Goal: Navigation & Orientation: Find specific page/section

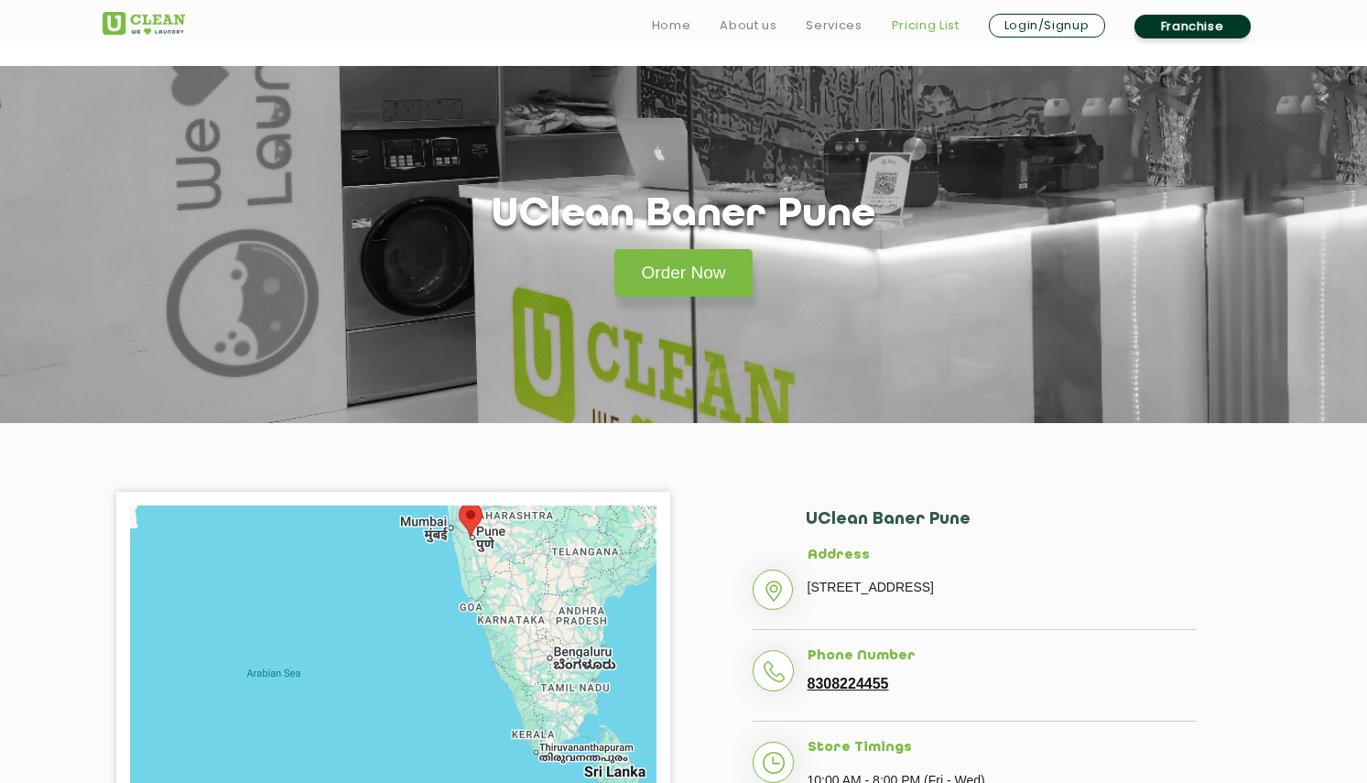
click at [934, 32] on link "Pricing List" at bounding box center [926, 26] width 68 height 22
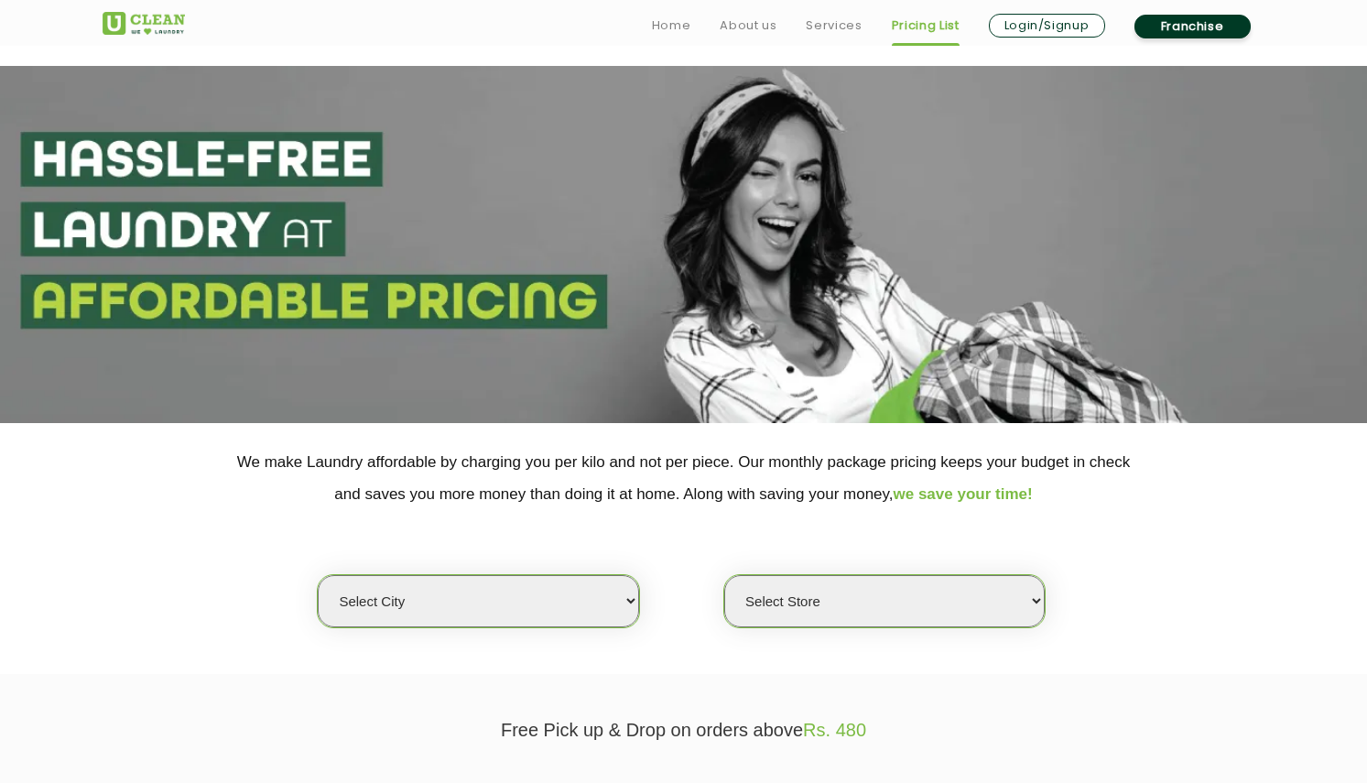
select select "4"
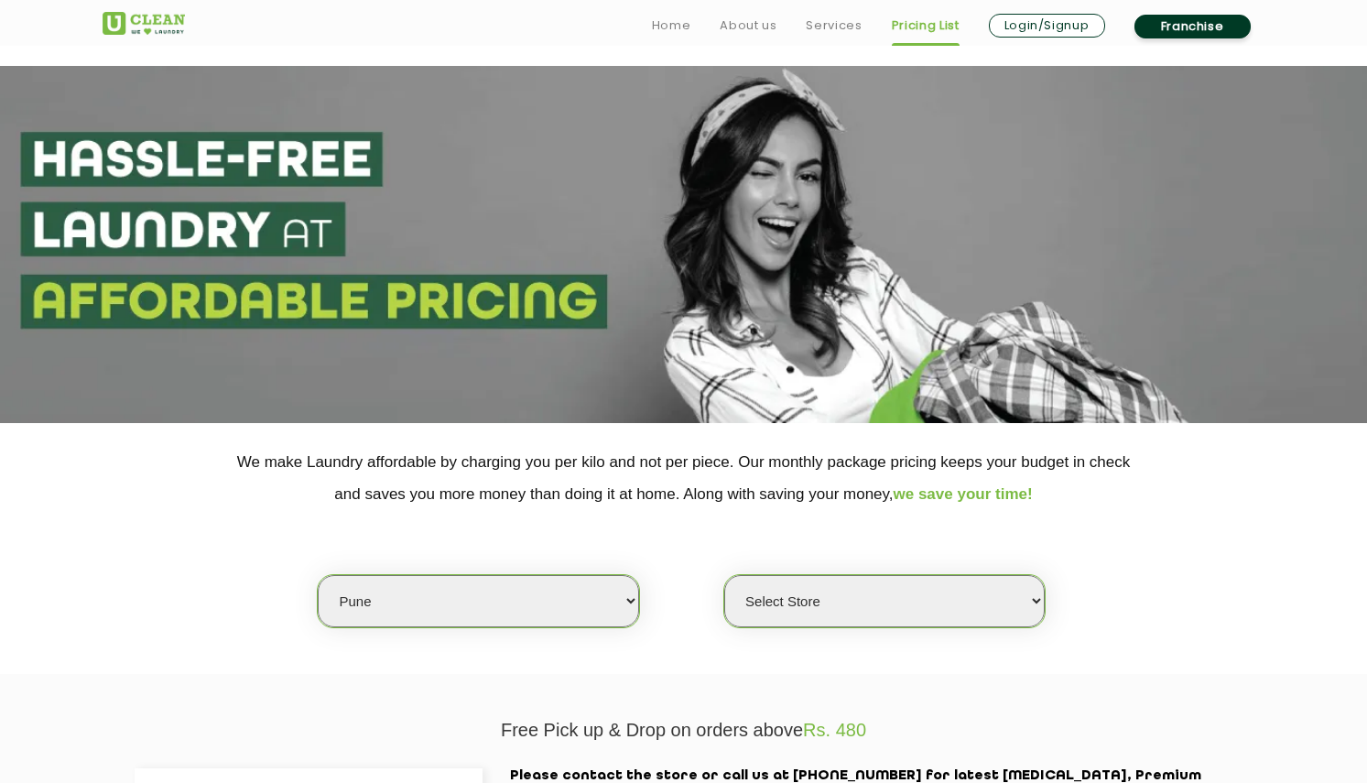
select select "155"
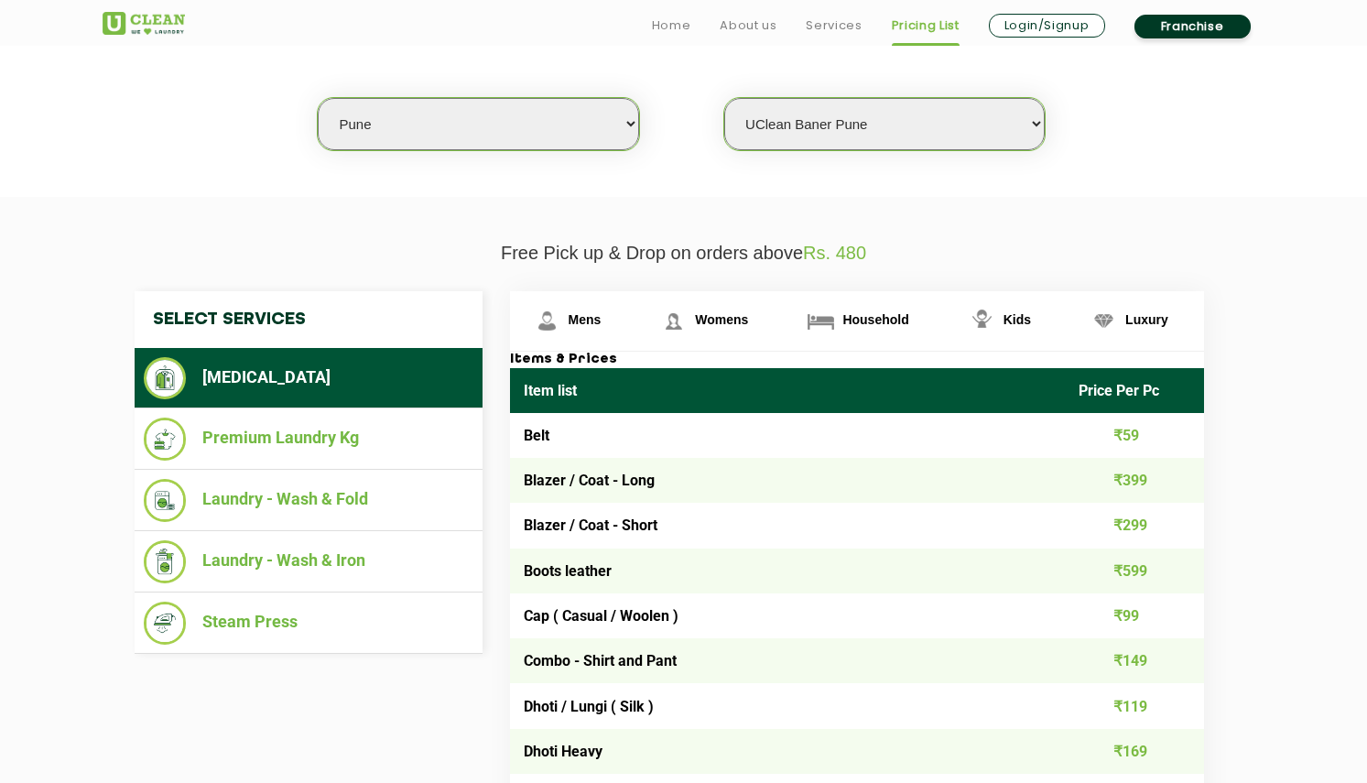
scroll to position [479, 0]
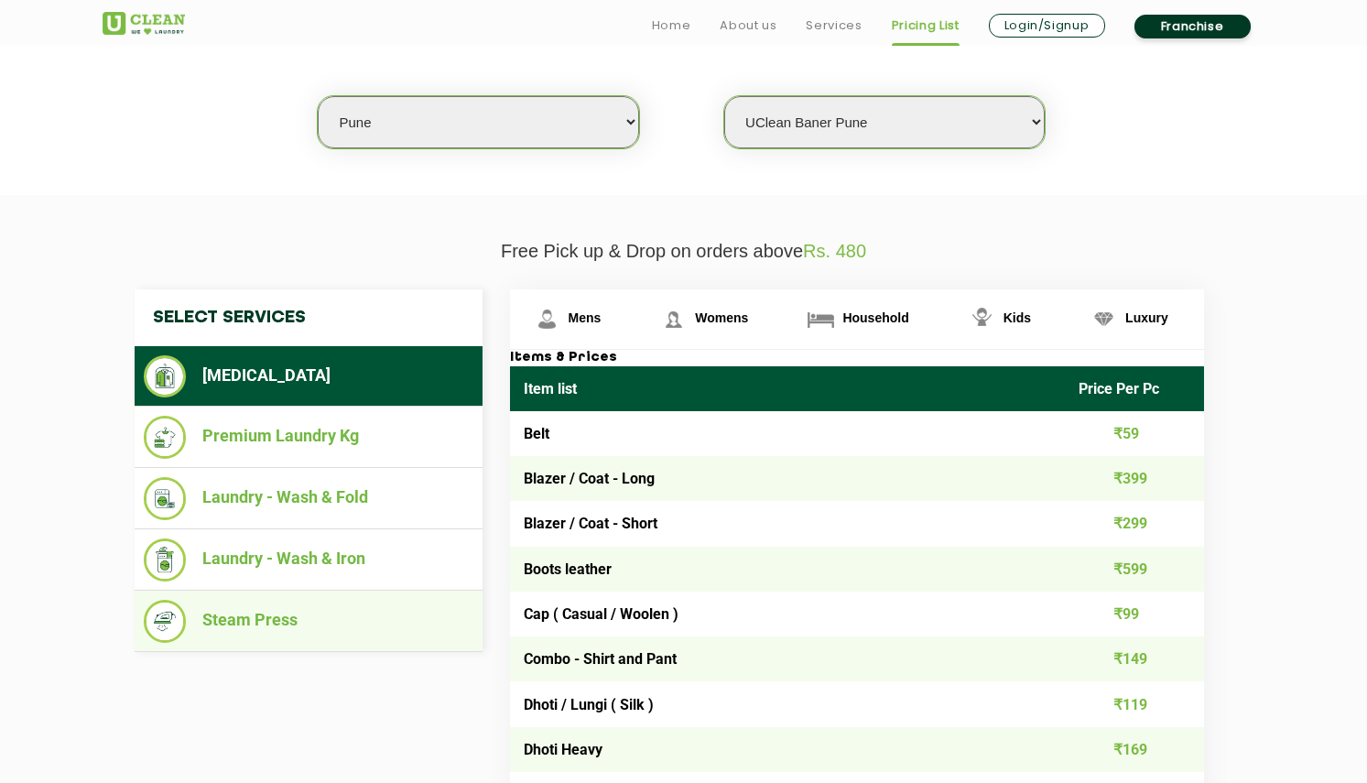
click at [303, 608] on li "Steam Press" at bounding box center [309, 621] width 330 height 43
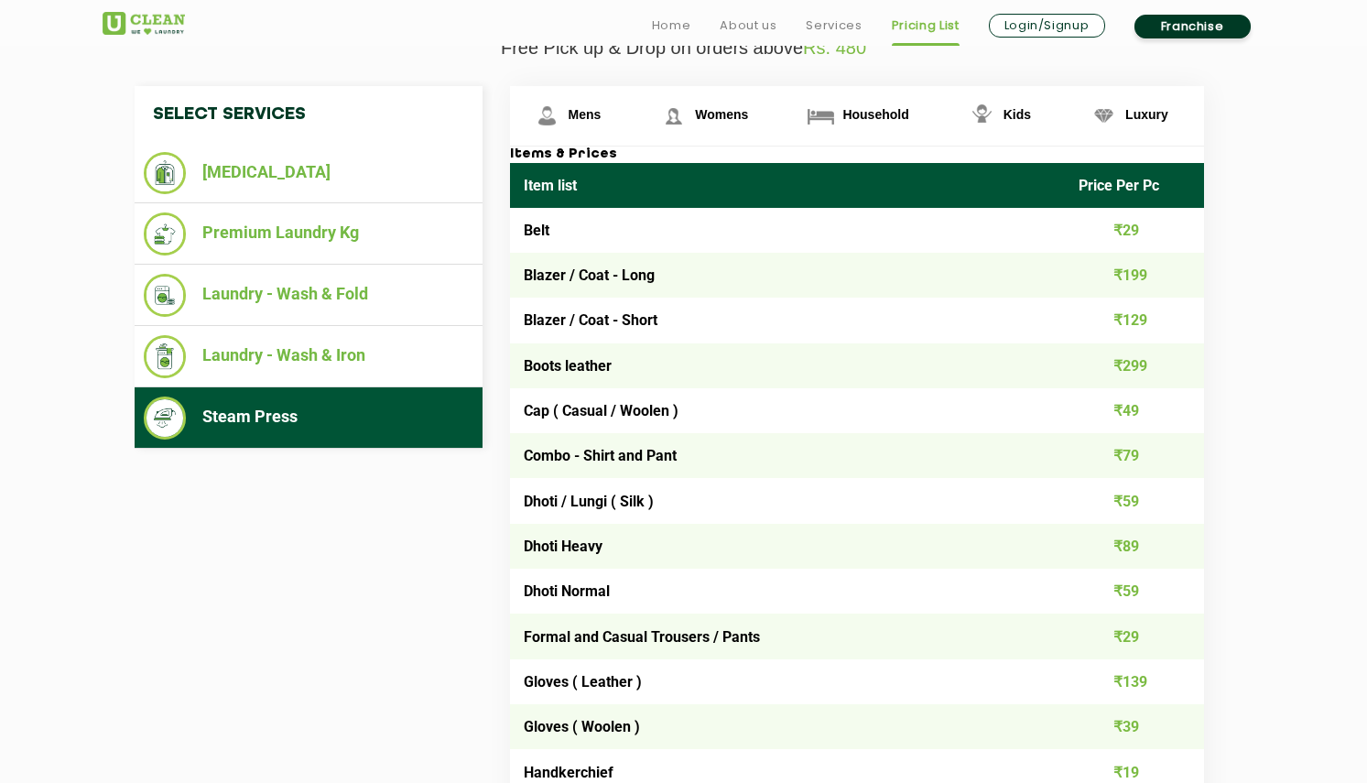
scroll to position [683, 0]
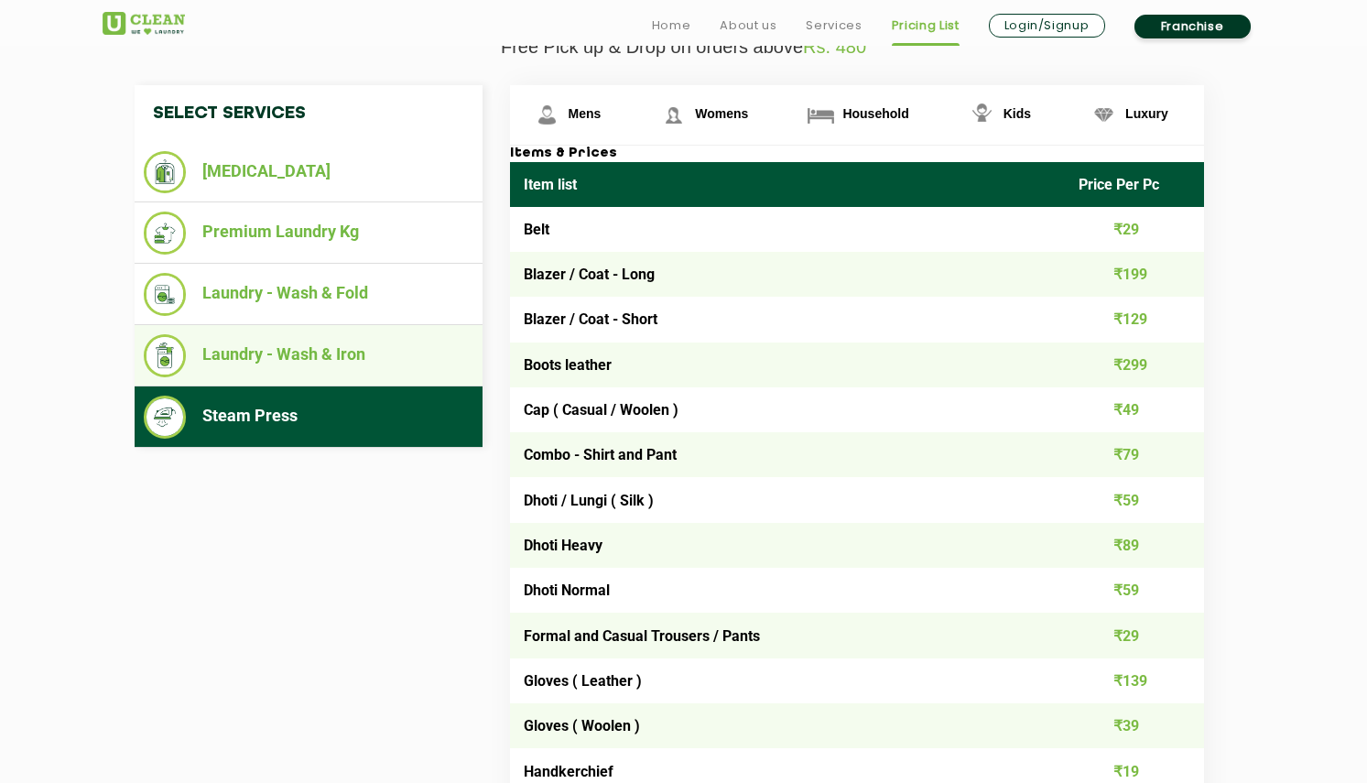
click at [306, 344] on li "Laundry - Wash & Iron" at bounding box center [309, 355] width 330 height 43
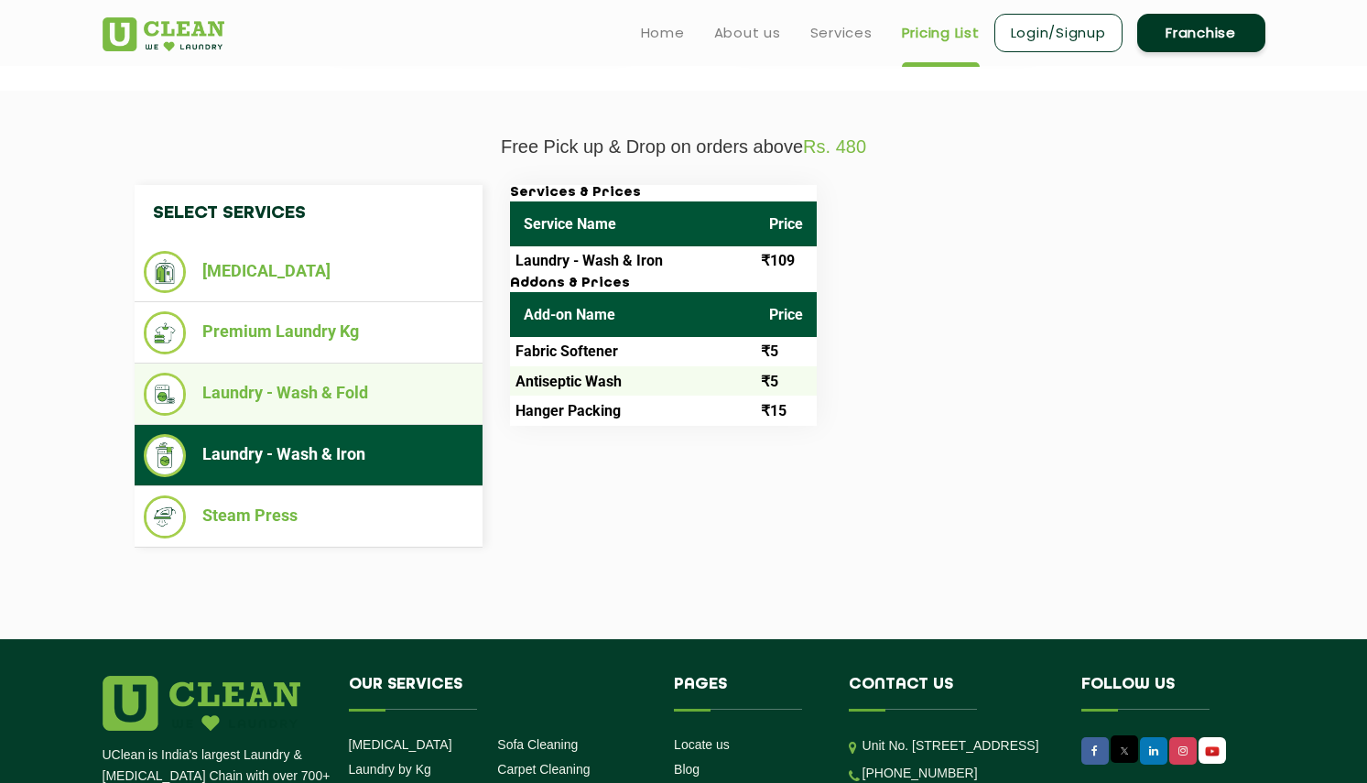
scroll to position [580, 0]
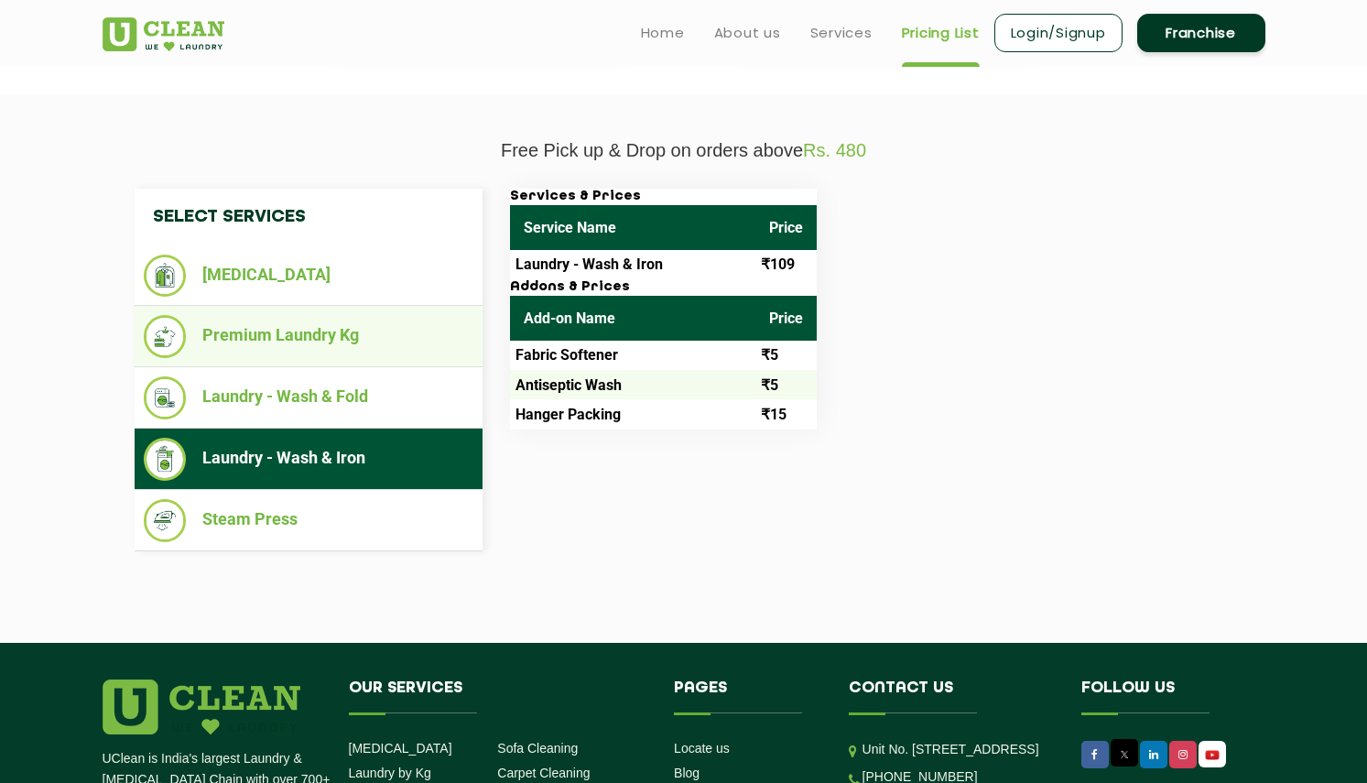
click at [293, 332] on li "Premium Laundry Kg" at bounding box center [309, 336] width 330 height 43
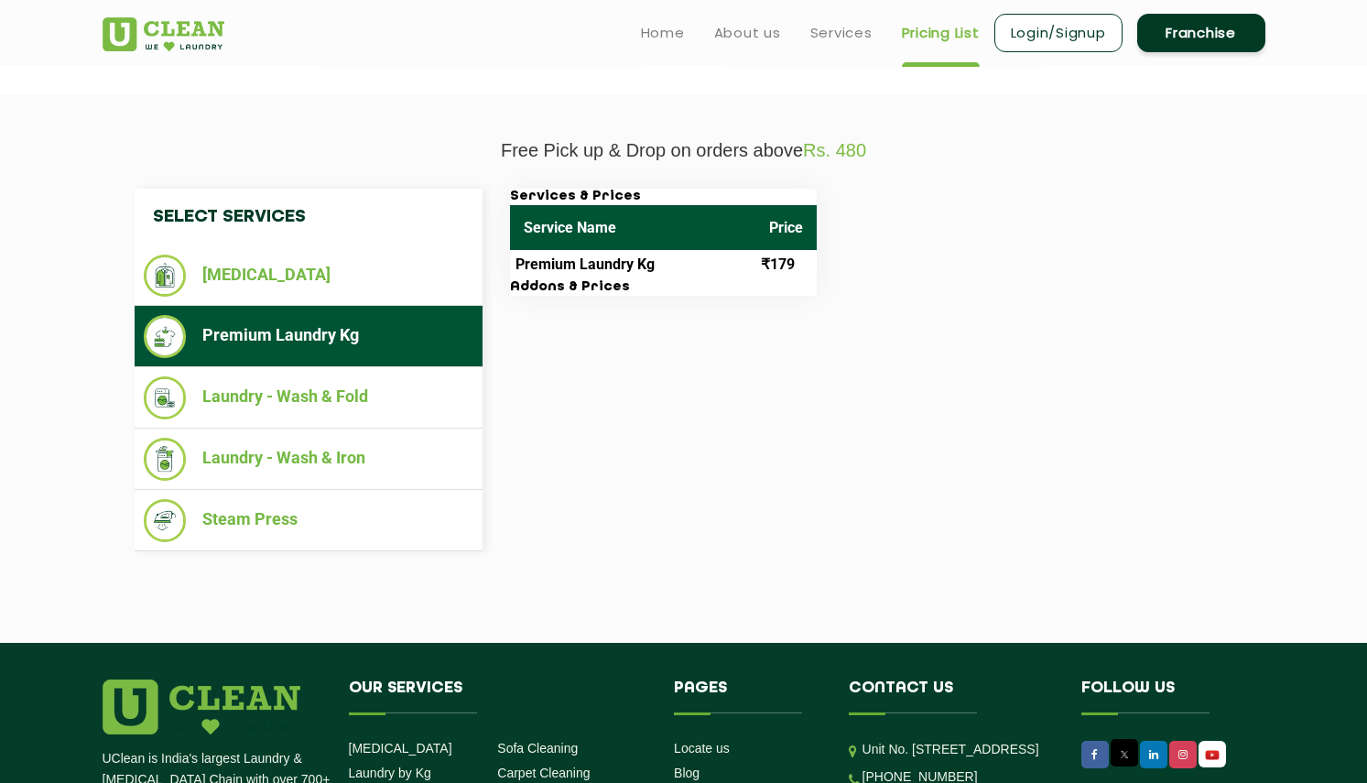
click at [397, 332] on li "Premium Laundry Kg" at bounding box center [309, 336] width 330 height 43
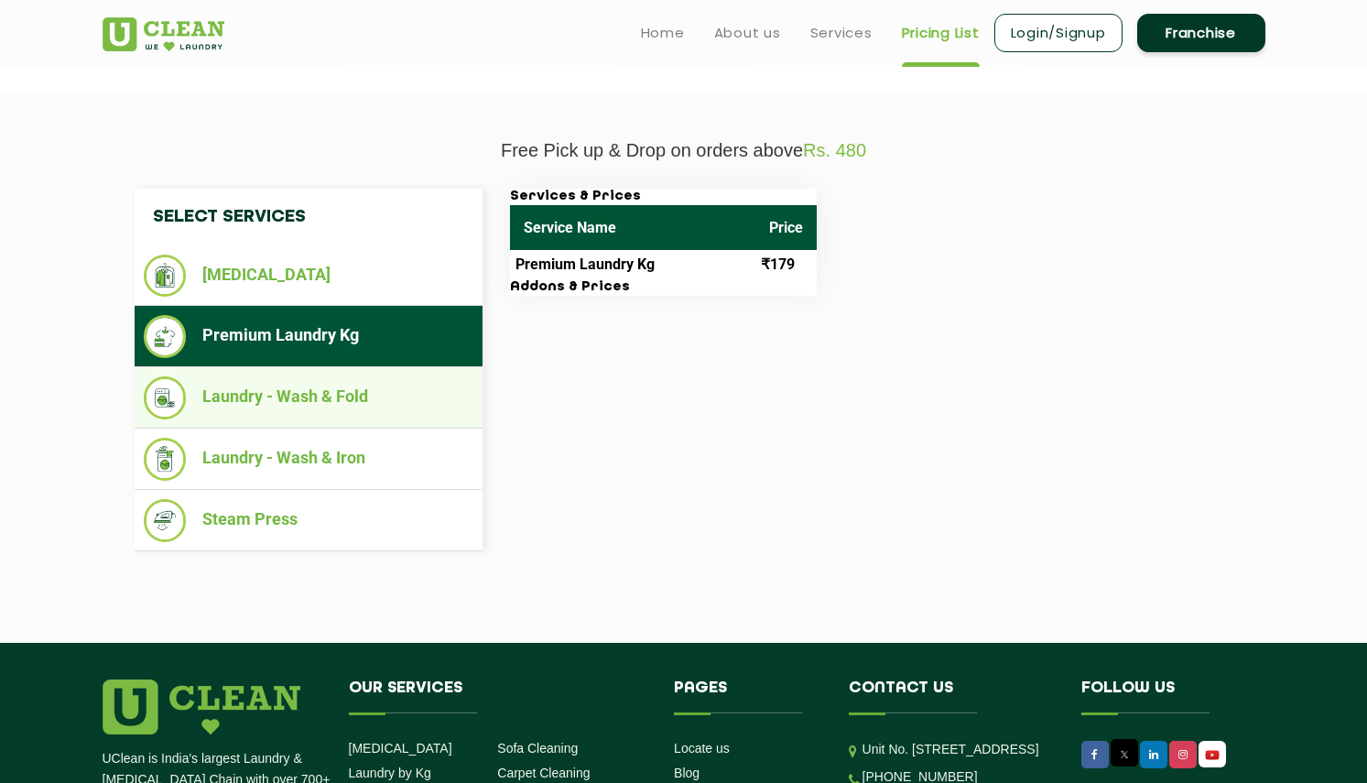
click at [353, 394] on li "Laundry - Wash & Fold" at bounding box center [309, 397] width 330 height 43
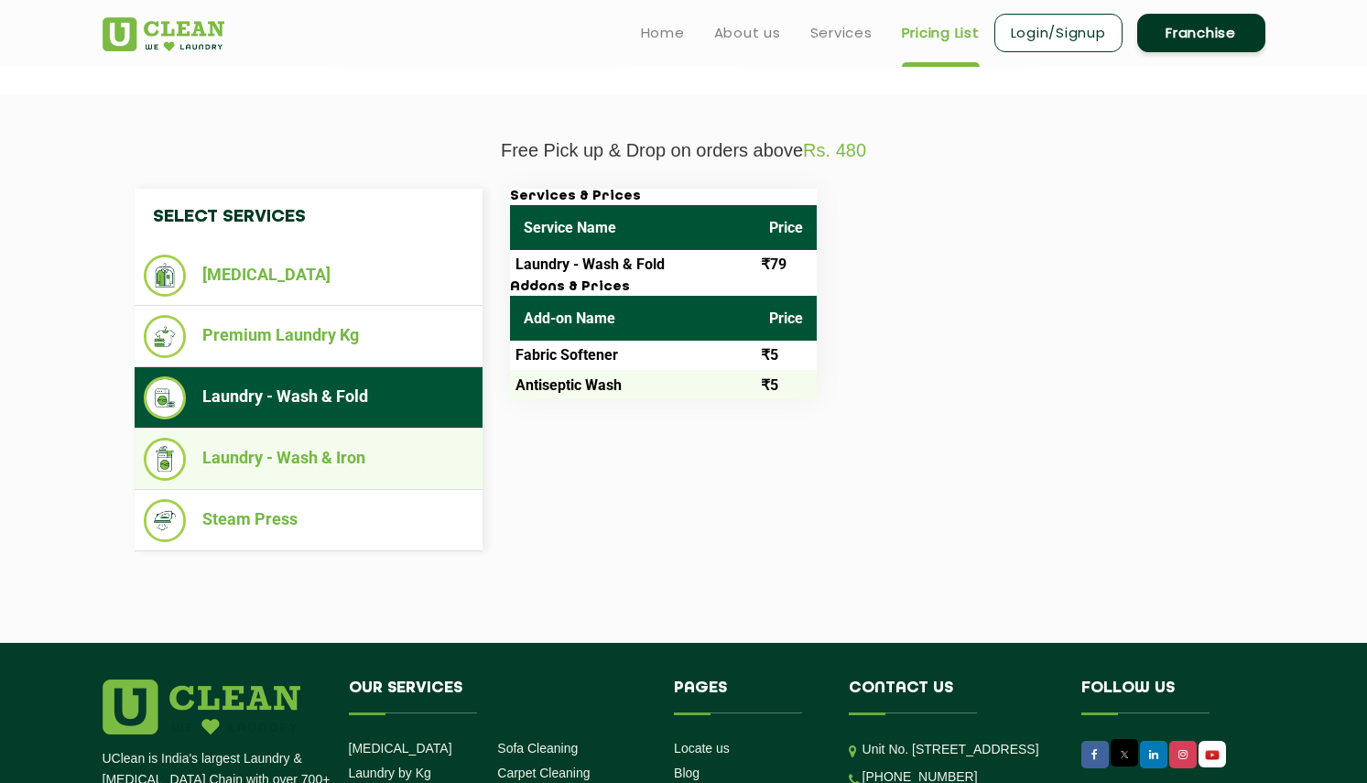
click at [327, 445] on li "Laundry - Wash & Iron" at bounding box center [309, 459] width 330 height 43
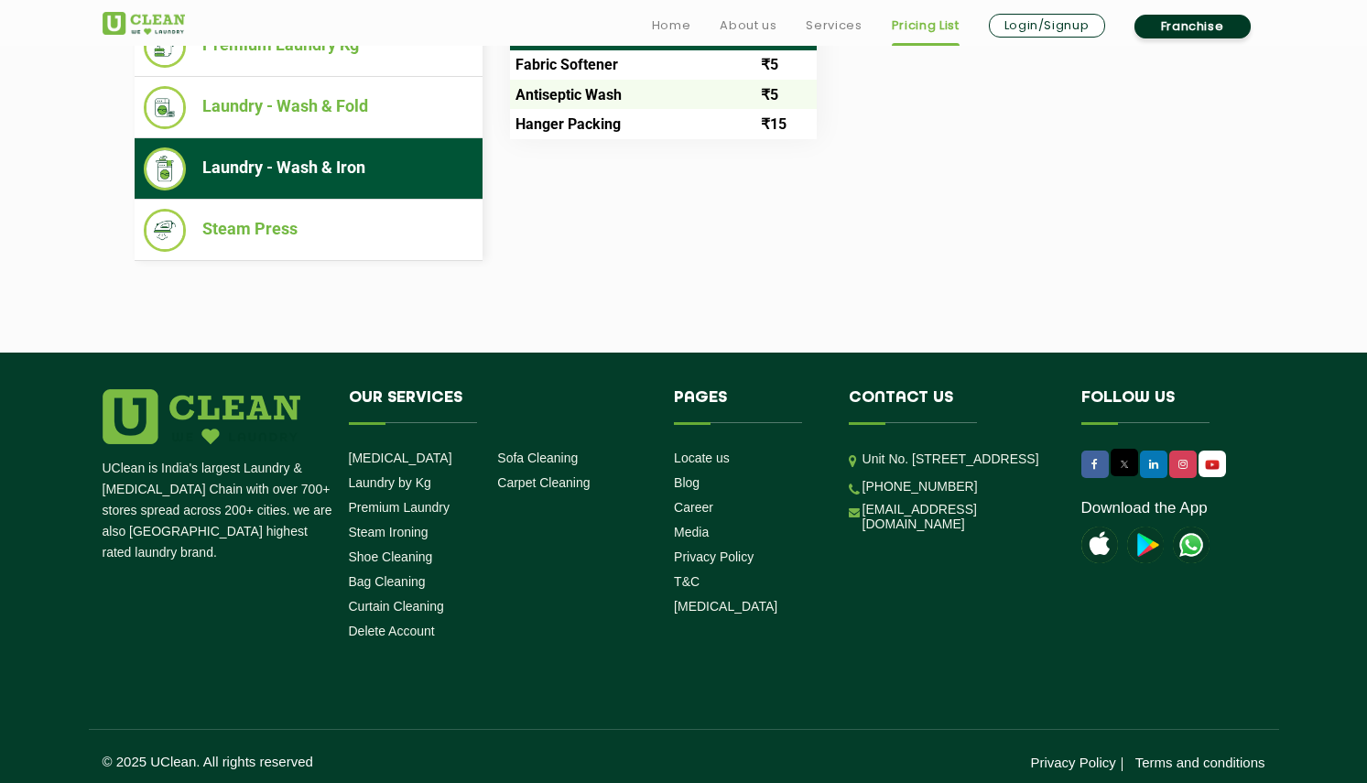
scroll to position [869, 0]
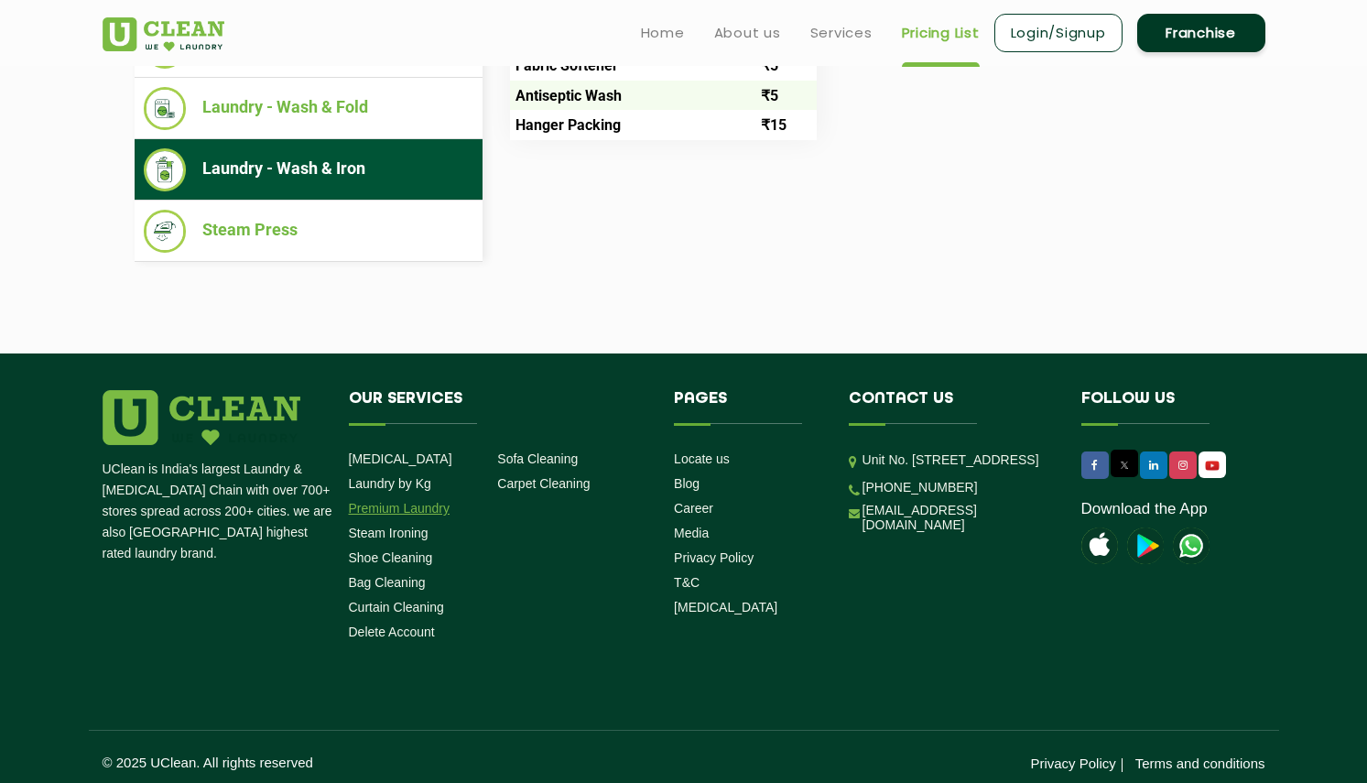
click at [389, 501] on link "Premium Laundry" at bounding box center [400, 508] width 102 height 15
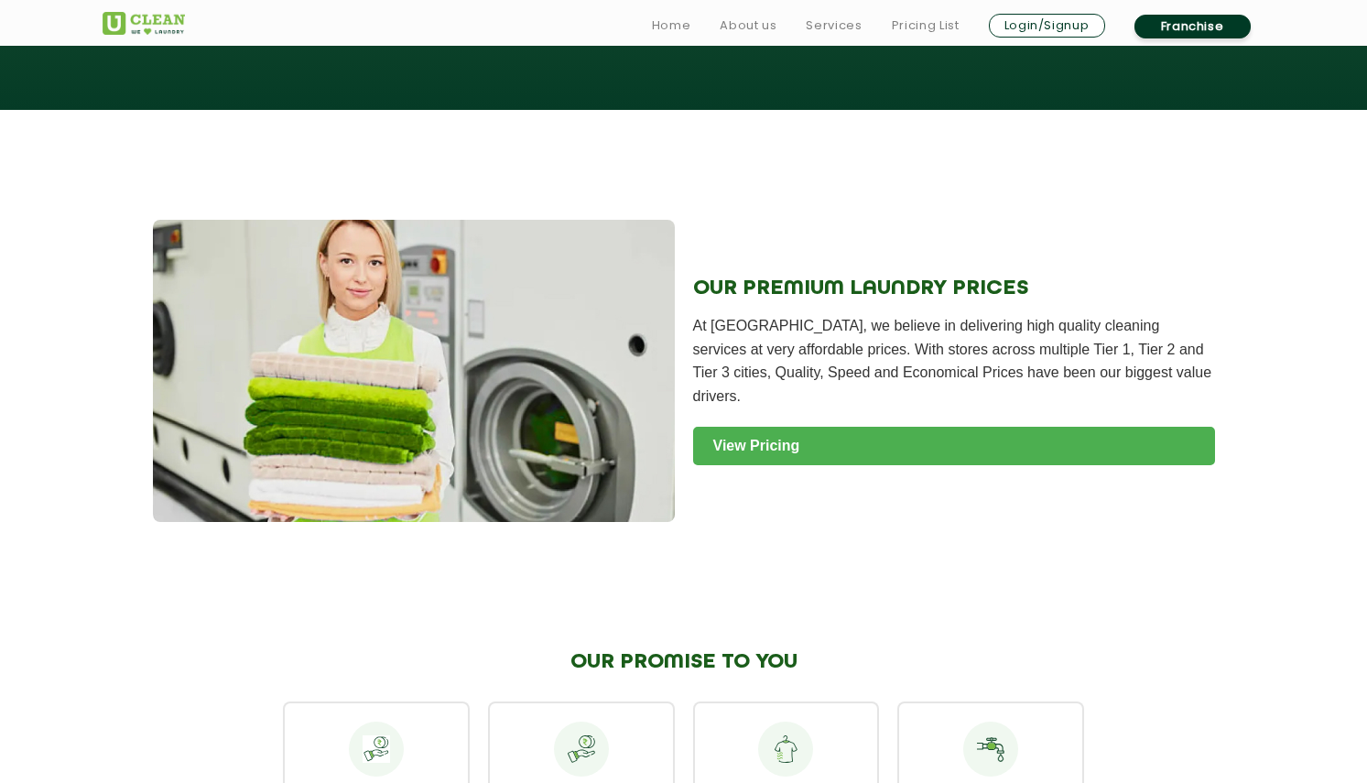
scroll to position [1767, 0]
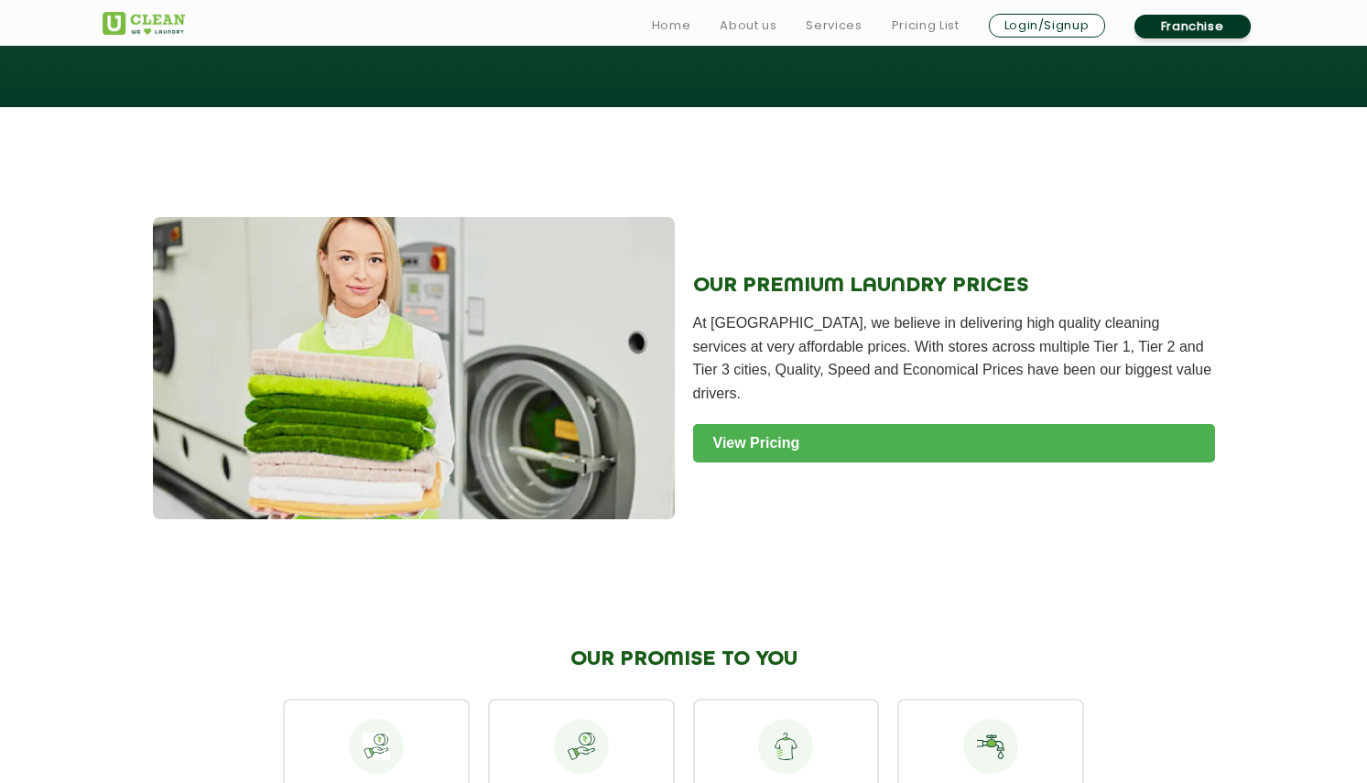
click at [762, 425] on link "View Pricing" at bounding box center [954, 443] width 522 height 38
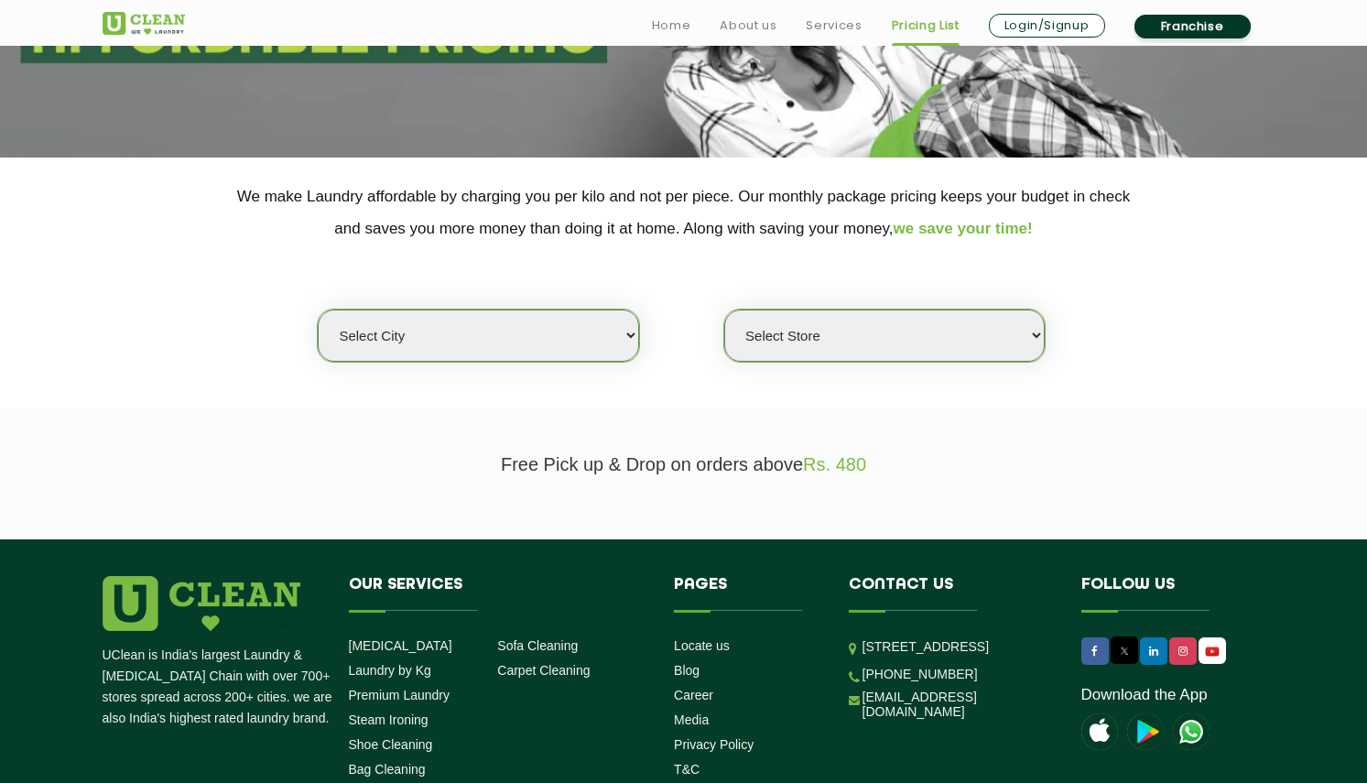
scroll to position [271, 0]
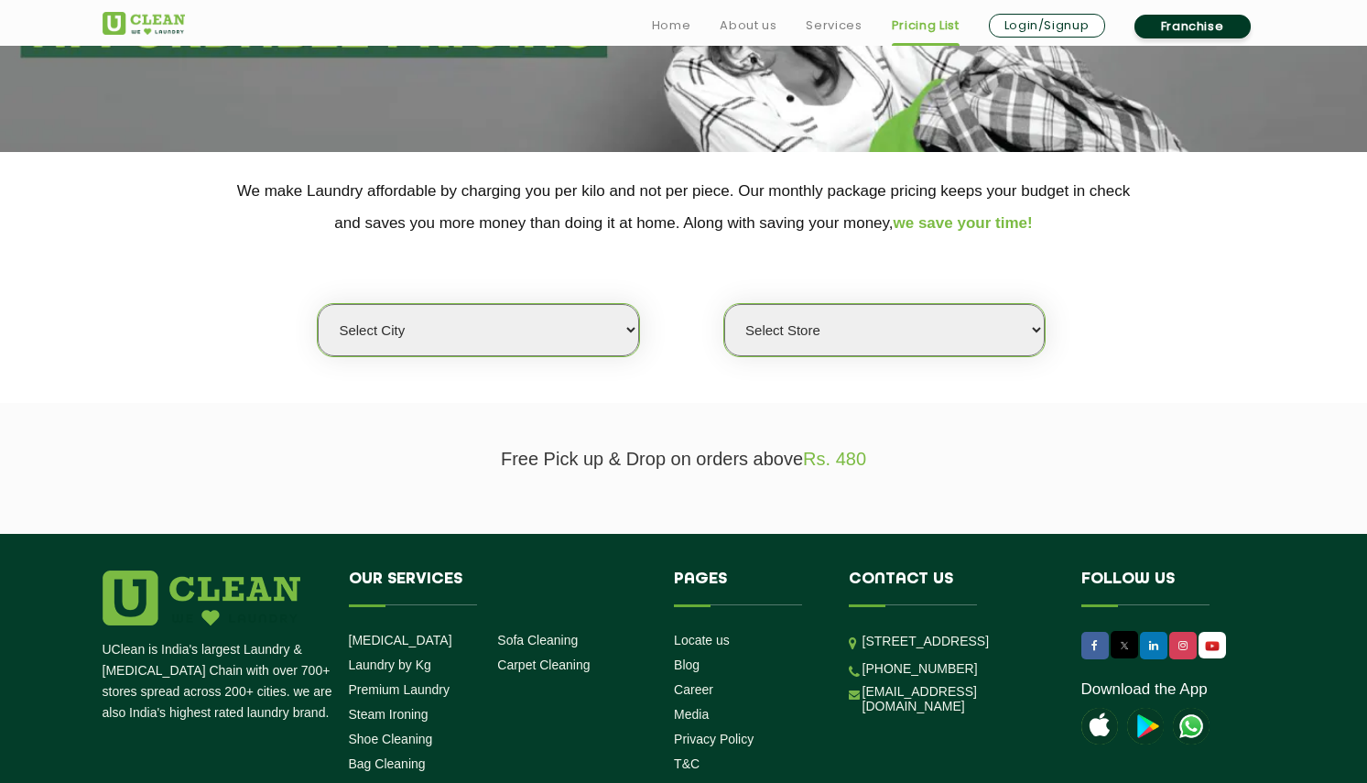
select select "4"
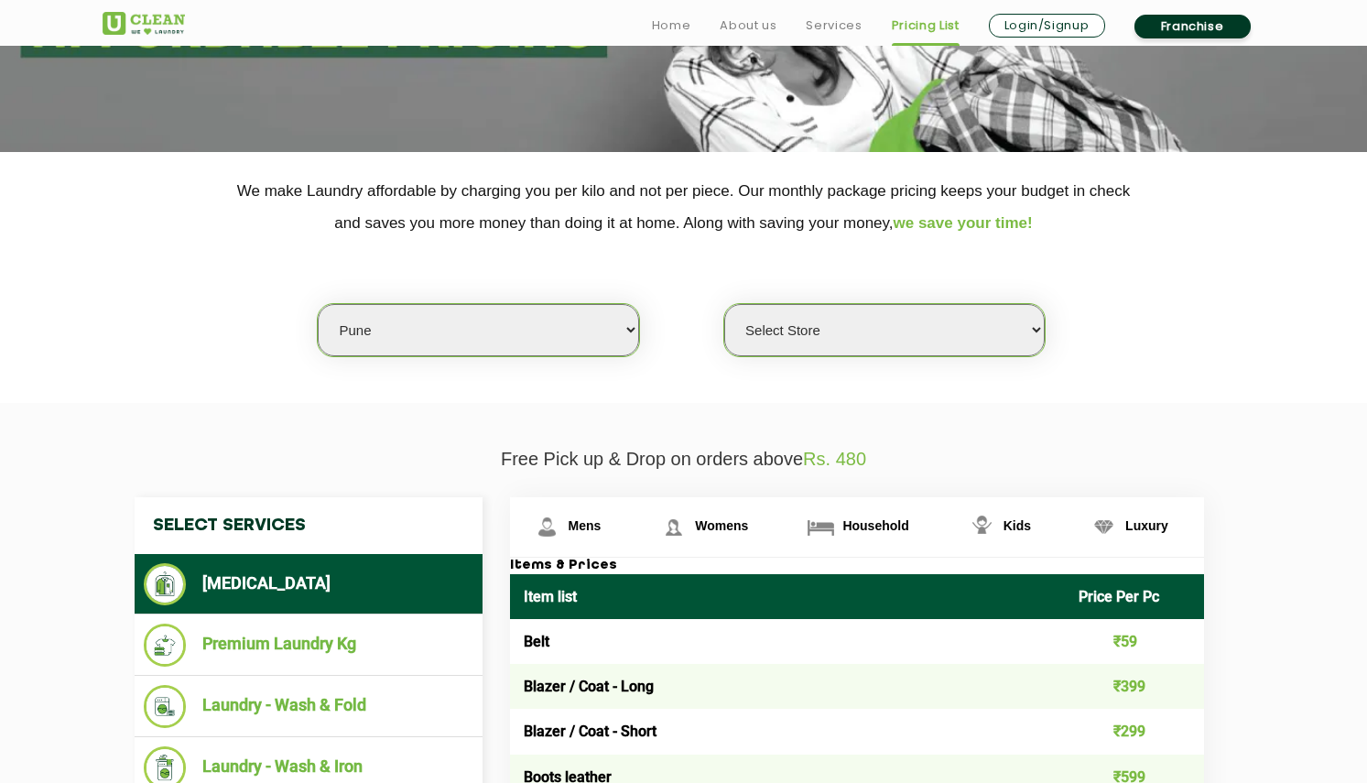
select select "155"
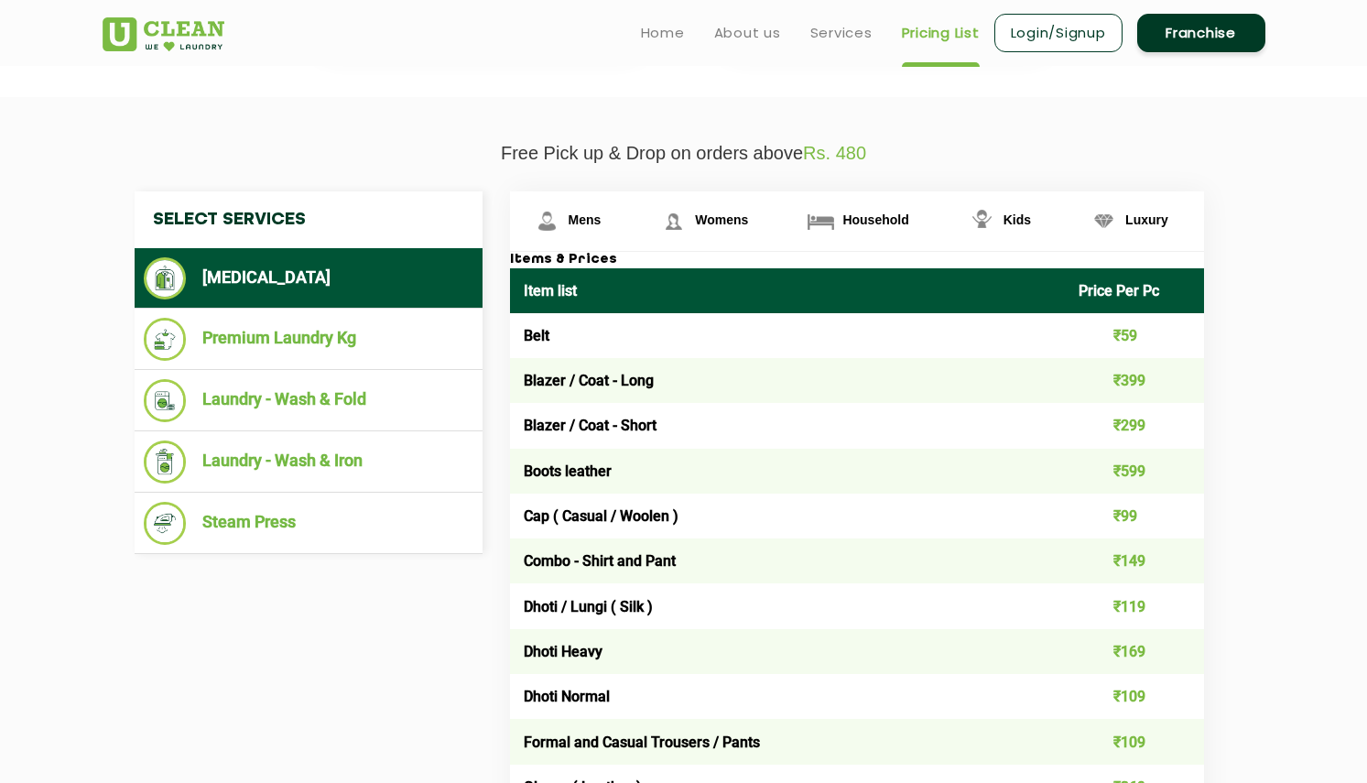
scroll to position [550, 0]
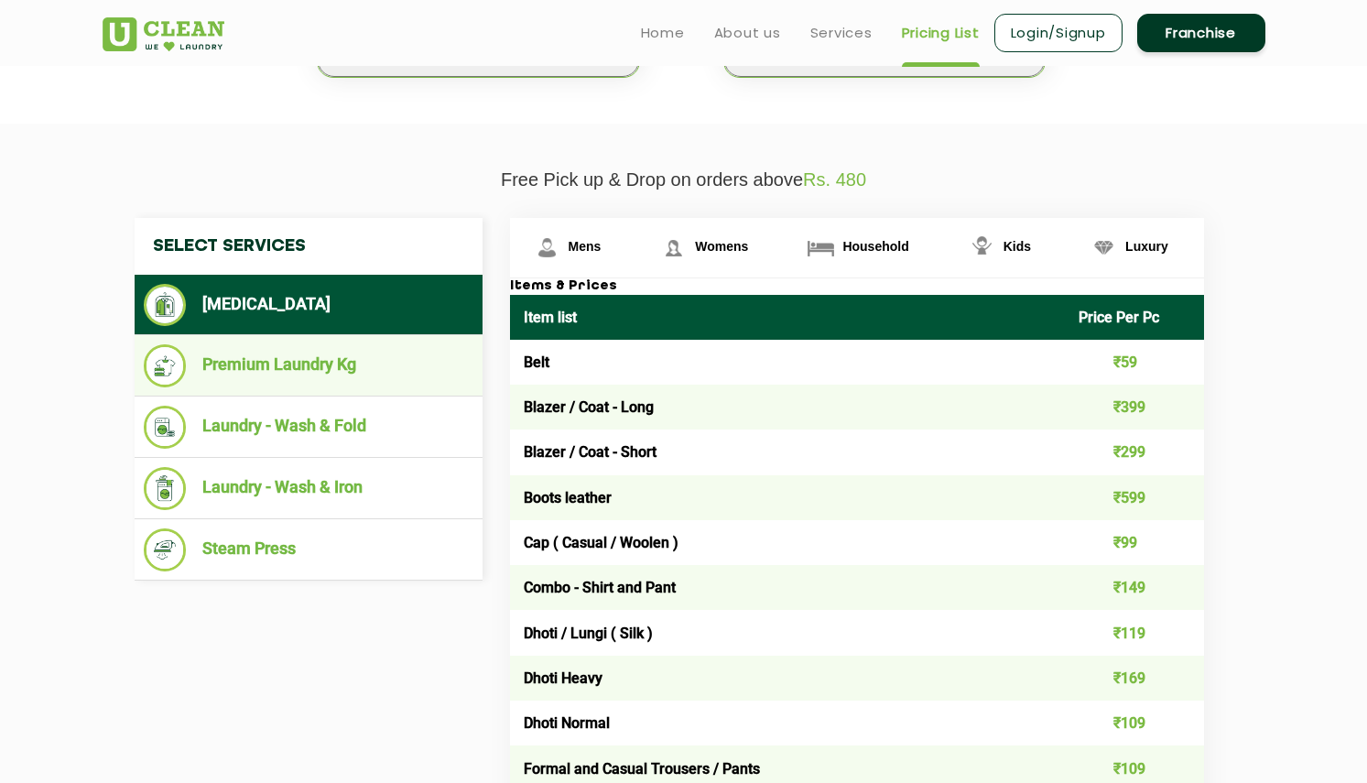
click at [396, 376] on li "Premium Laundry Kg" at bounding box center [309, 365] width 330 height 43
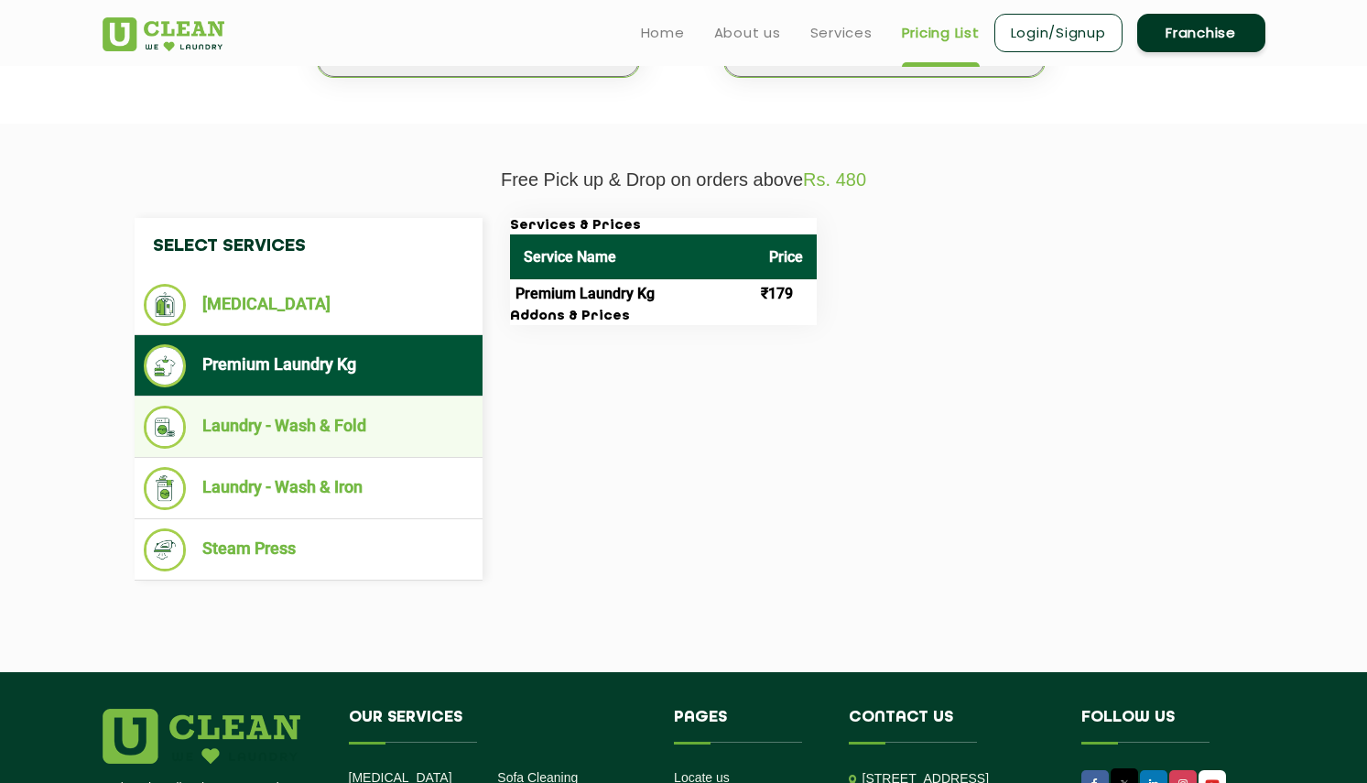
click at [369, 421] on li "Laundry - Wash & Fold" at bounding box center [309, 427] width 330 height 43
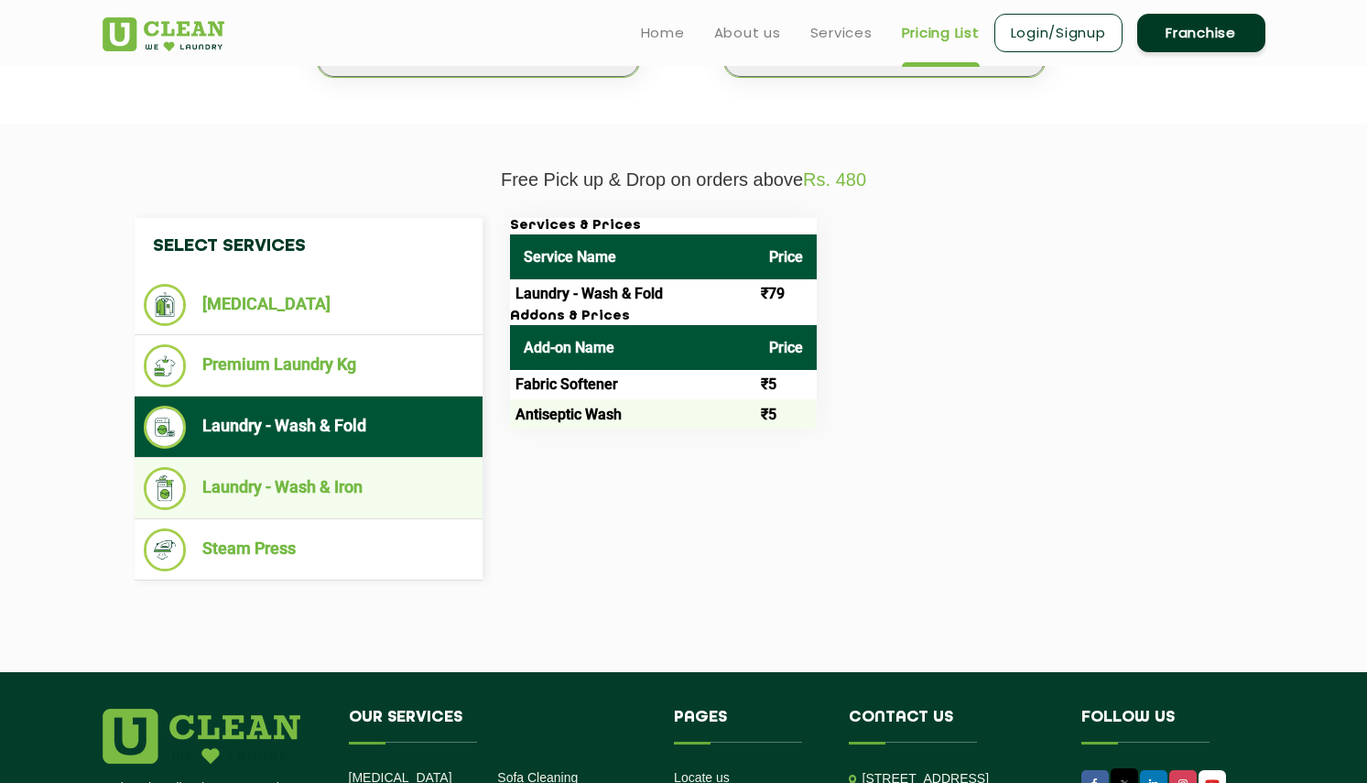
click at [351, 467] on li "Laundry - Wash & Iron" at bounding box center [309, 488] width 330 height 43
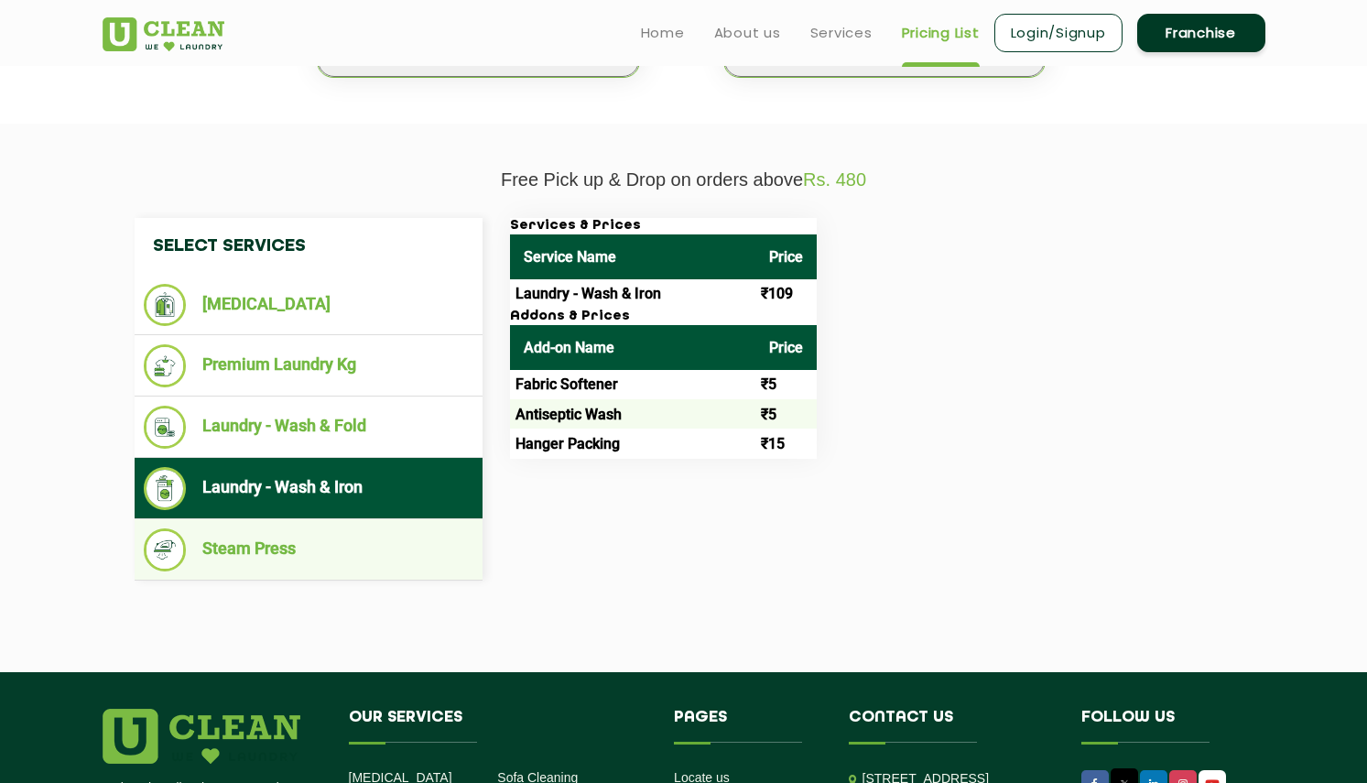
click at [333, 538] on li "Steam Press" at bounding box center [309, 549] width 330 height 43
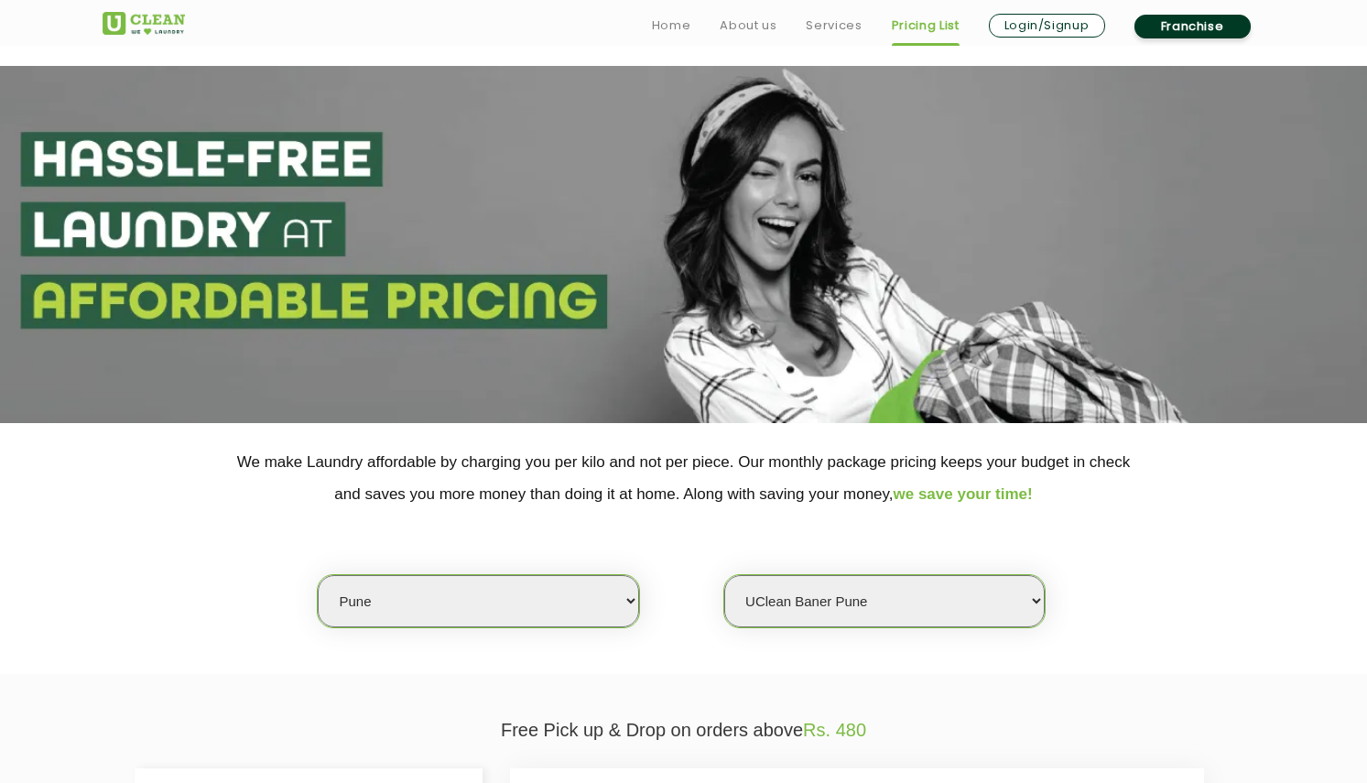
scroll to position [0, 0]
click at [754, 19] on link "About us" at bounding box center [748, 26] width 57 height 22
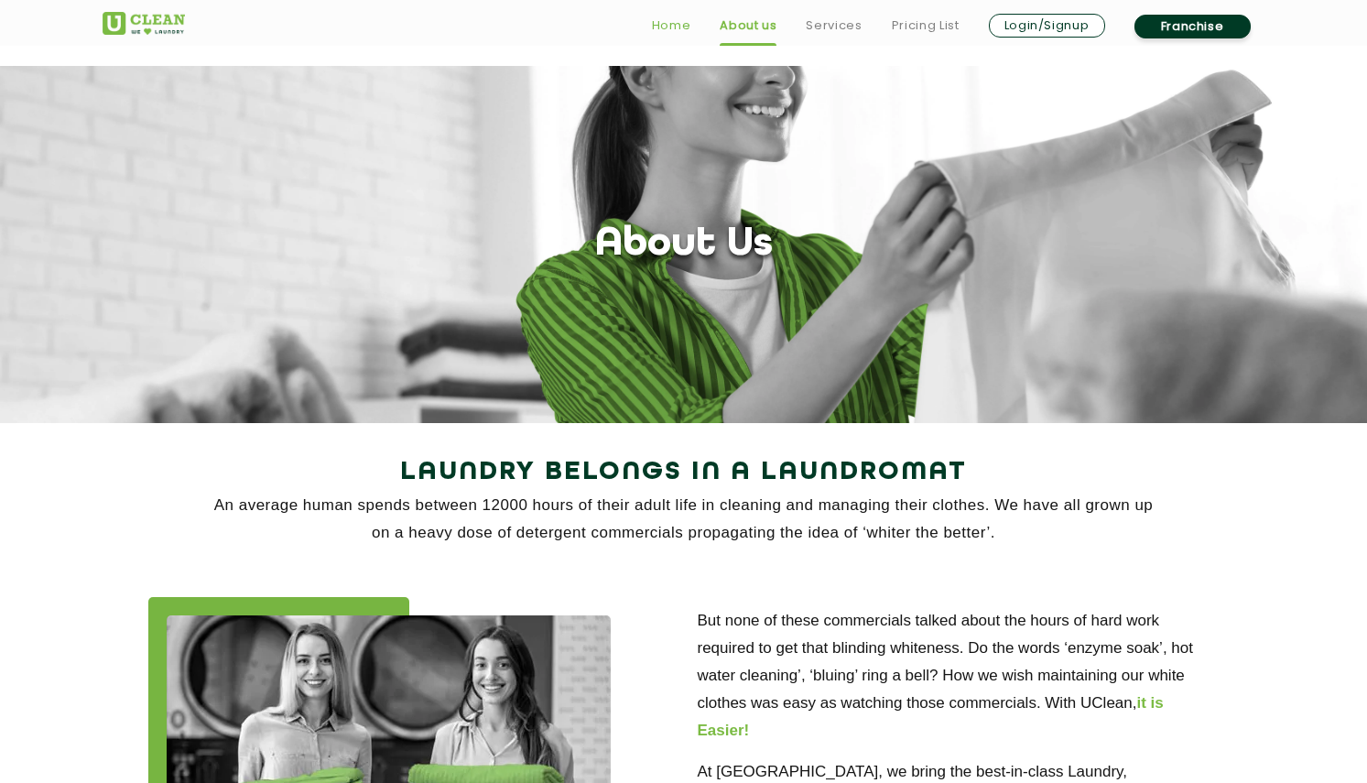
click at [660, 29] on link "Home" at bounding box center [671, 26] width 39 height 22
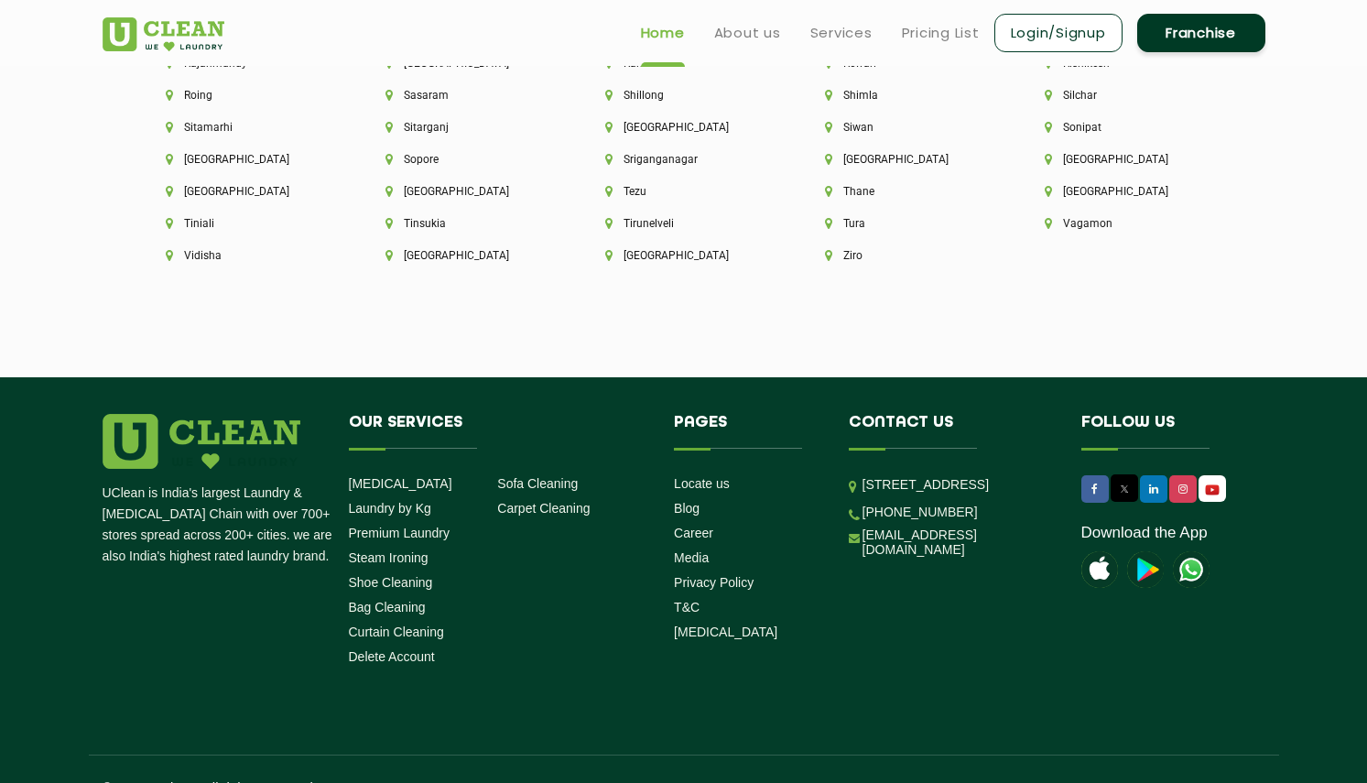
scroll to position [5070, 0]
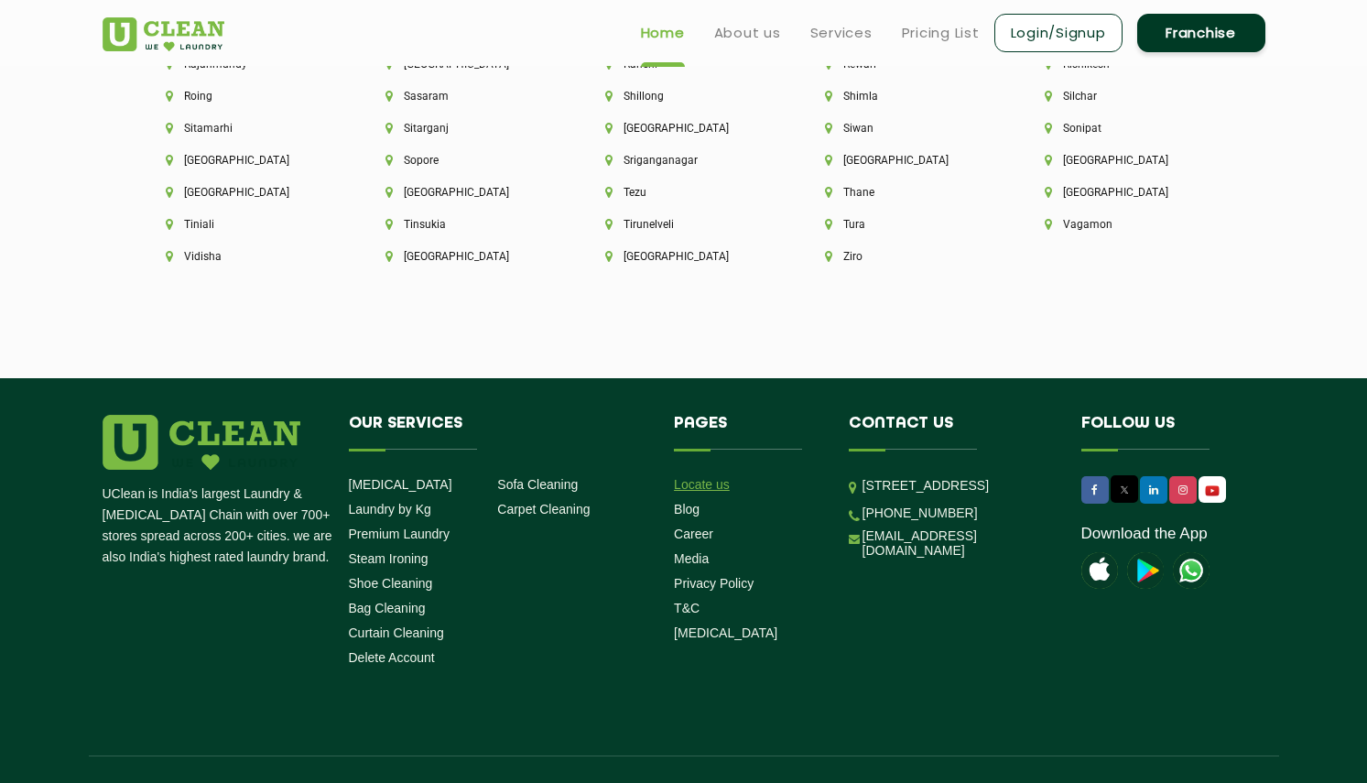
click at [704, 477] on link "Locate us" at bounding box center [702, 484] width 56 height 15
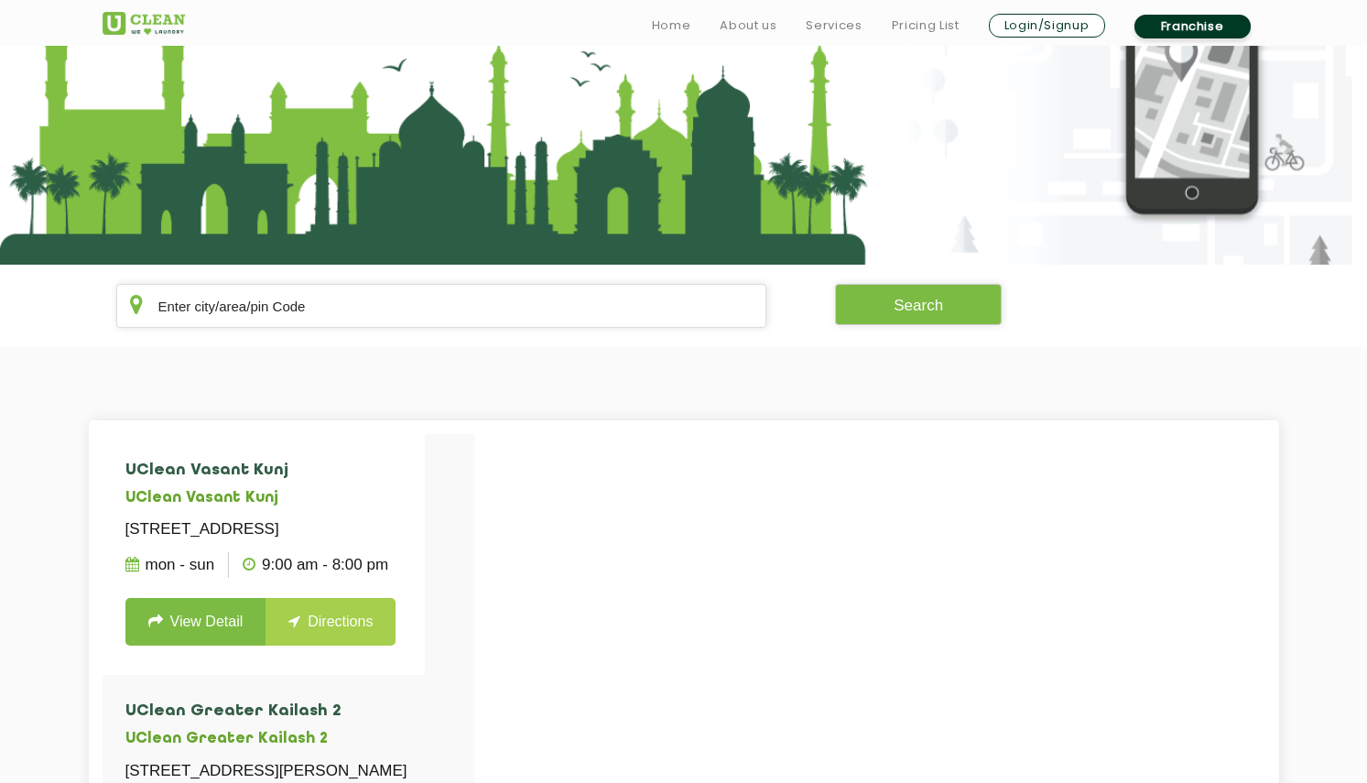
scroll to position [160, 0]
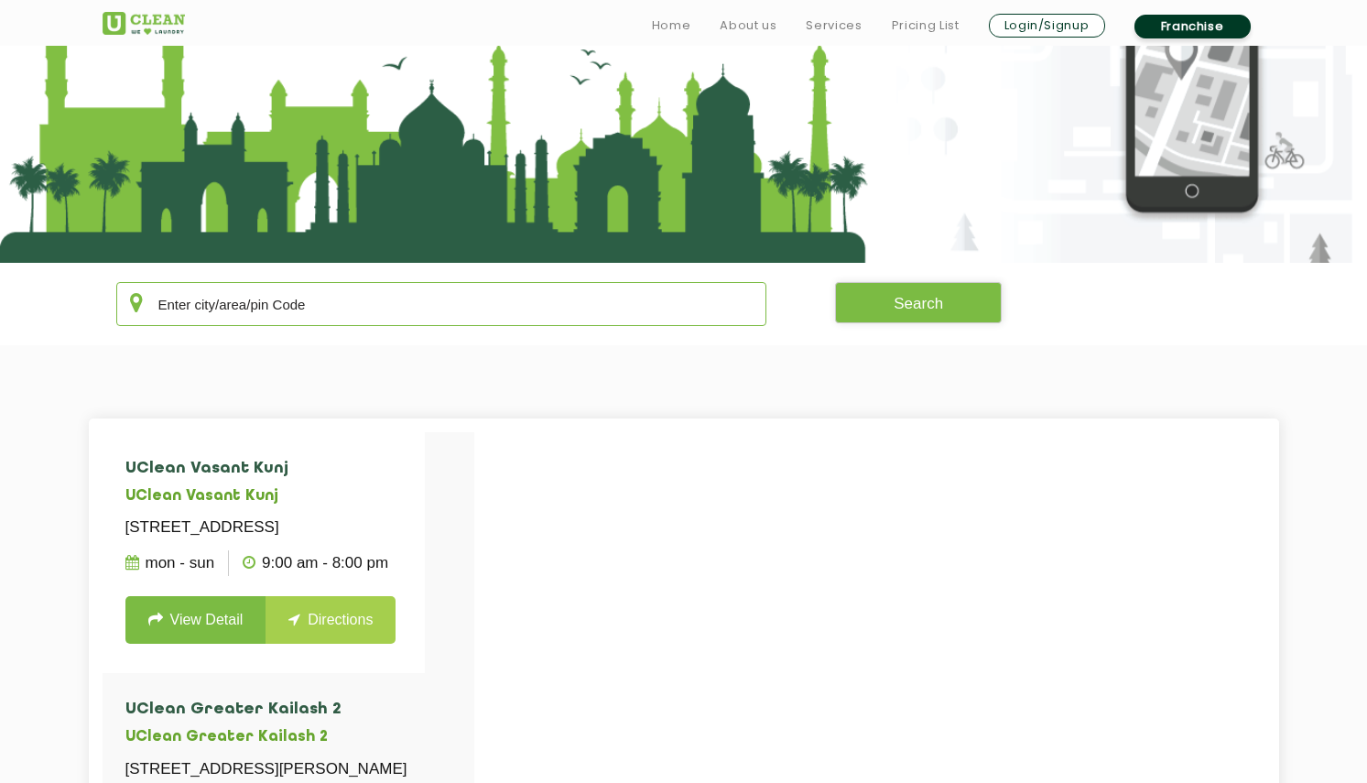
click at [462, 304] on input "text" at bounding box center [441, 304] width 651 height 44
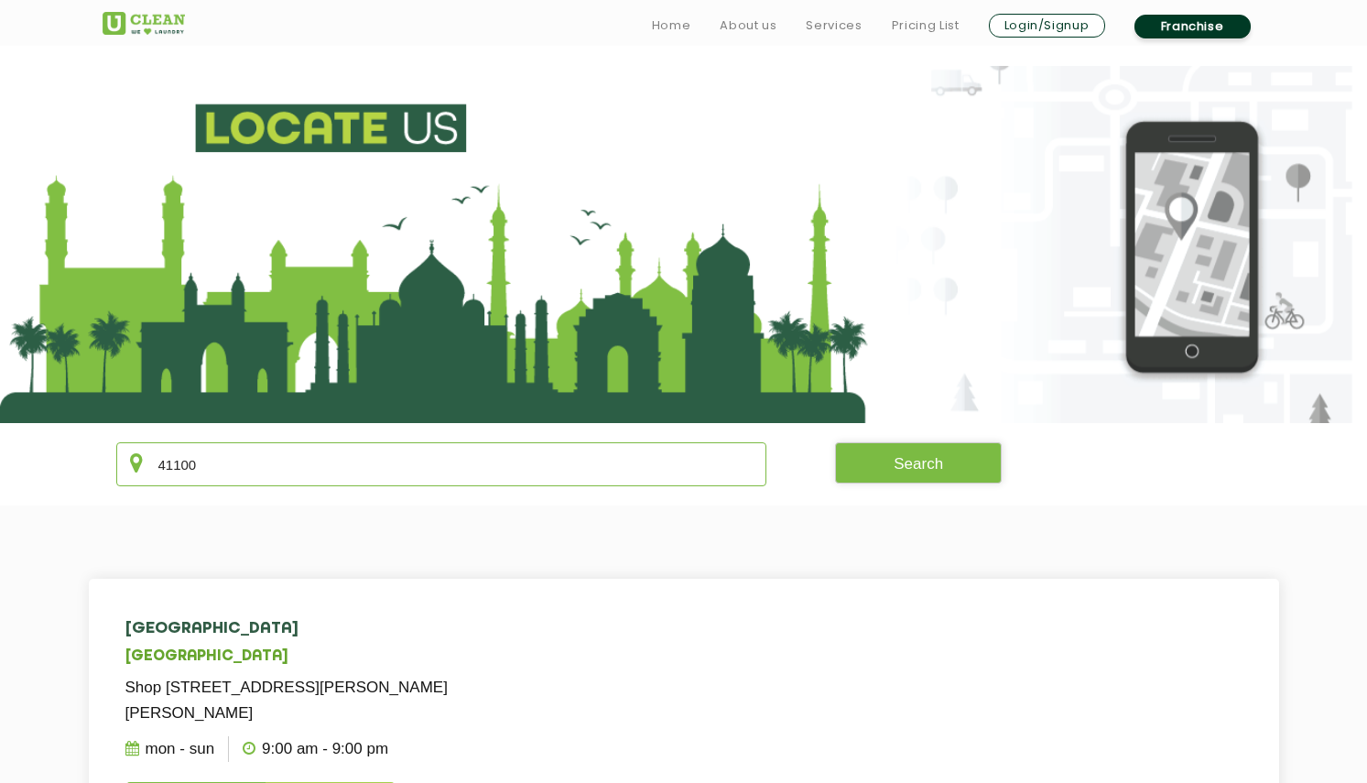
scroll to position [0, 0]
click at [886, 460] on button "Search" at bounding box center [918, 462] width 167 height 41
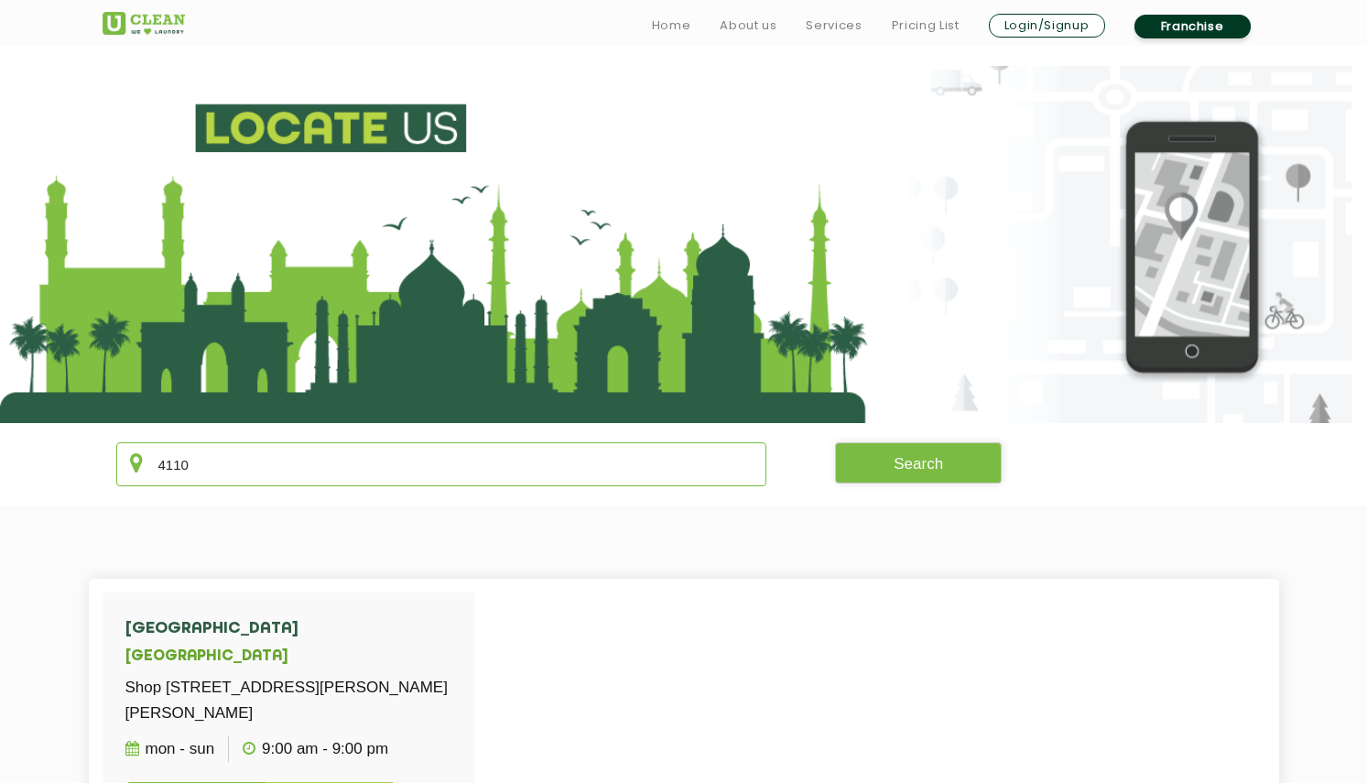
click at [179, 465] on input "4110" at bounding box center [441, 464] width 651 height 44
type input "pune"
click at [906, 472] on button "Search" at bounding box center [918, 462] width 167 height 41
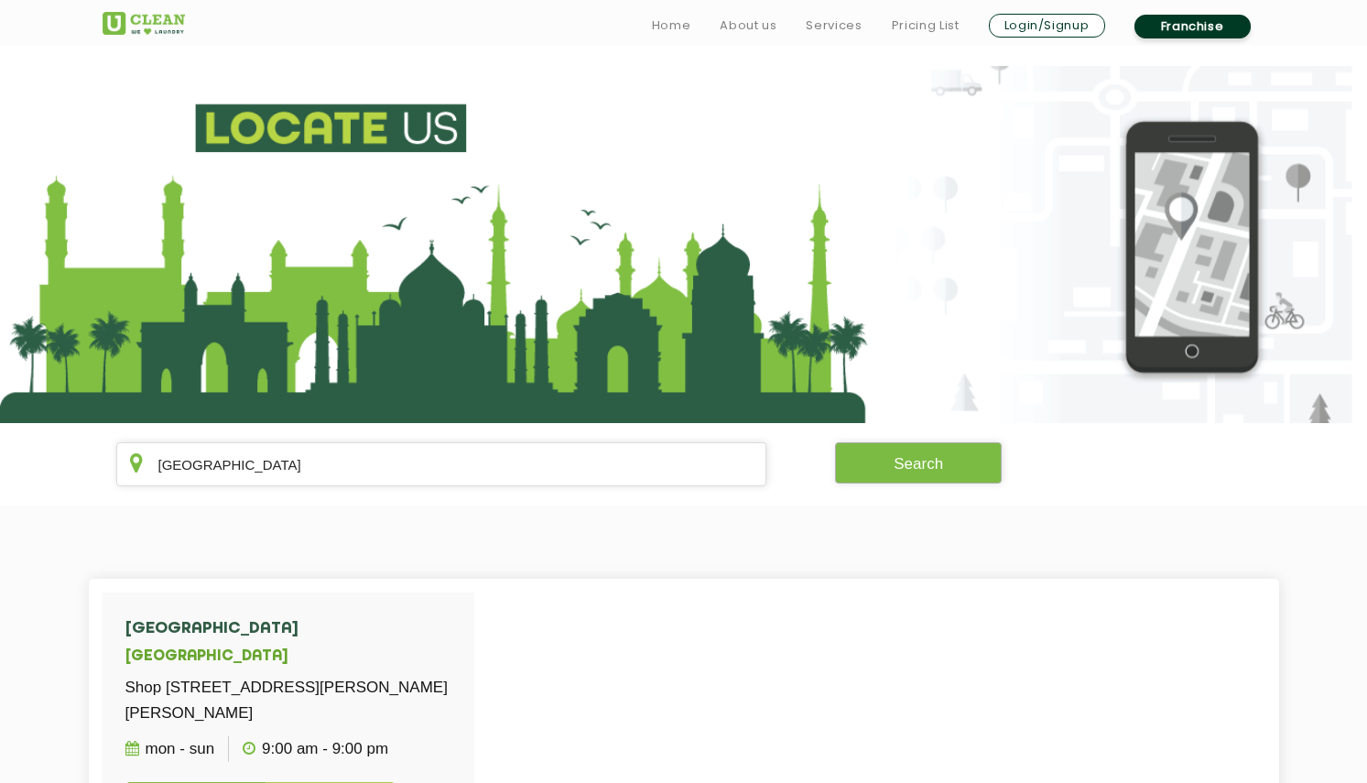
click at [906, 472] on button "Search" at bounding box center [918, 462] width 167 height 41
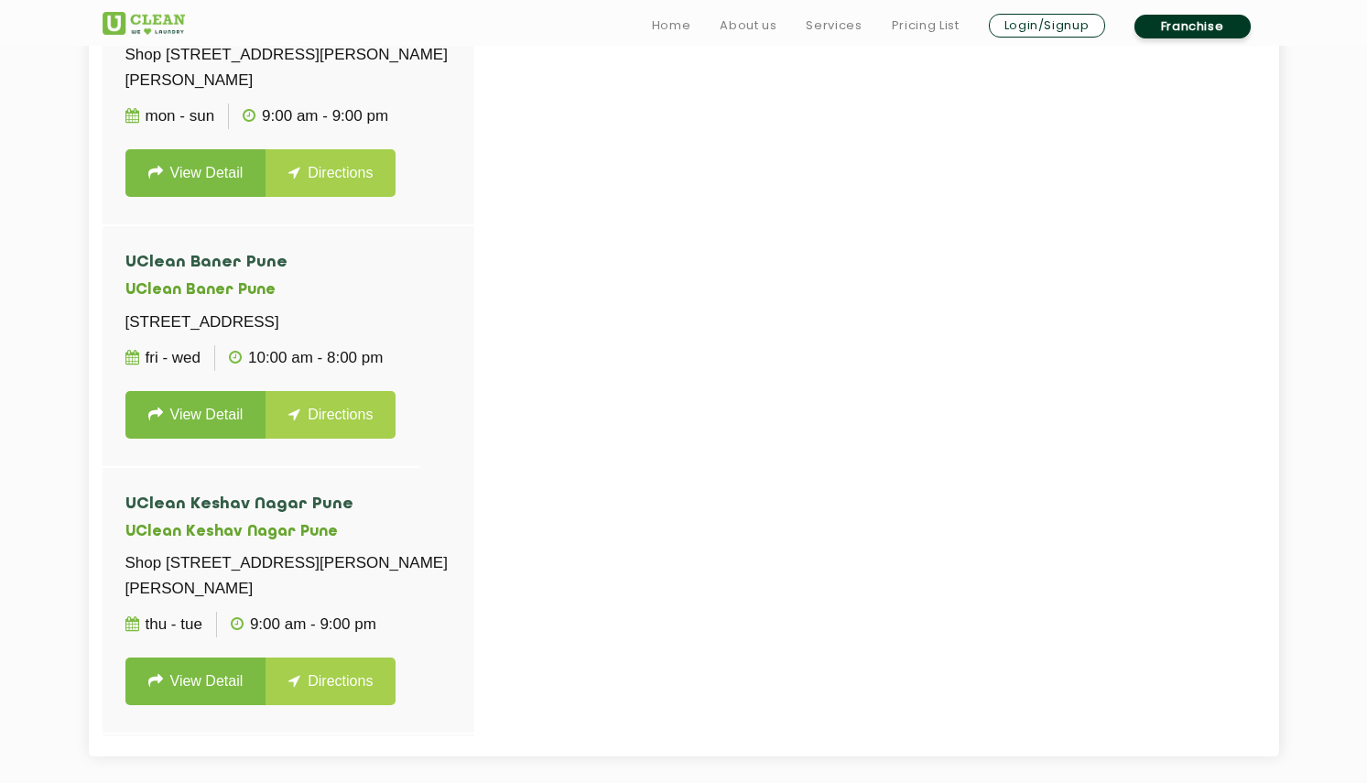
scroll to position [659, 0]
